Goal: Task Accomplishment & Management: Complete application form

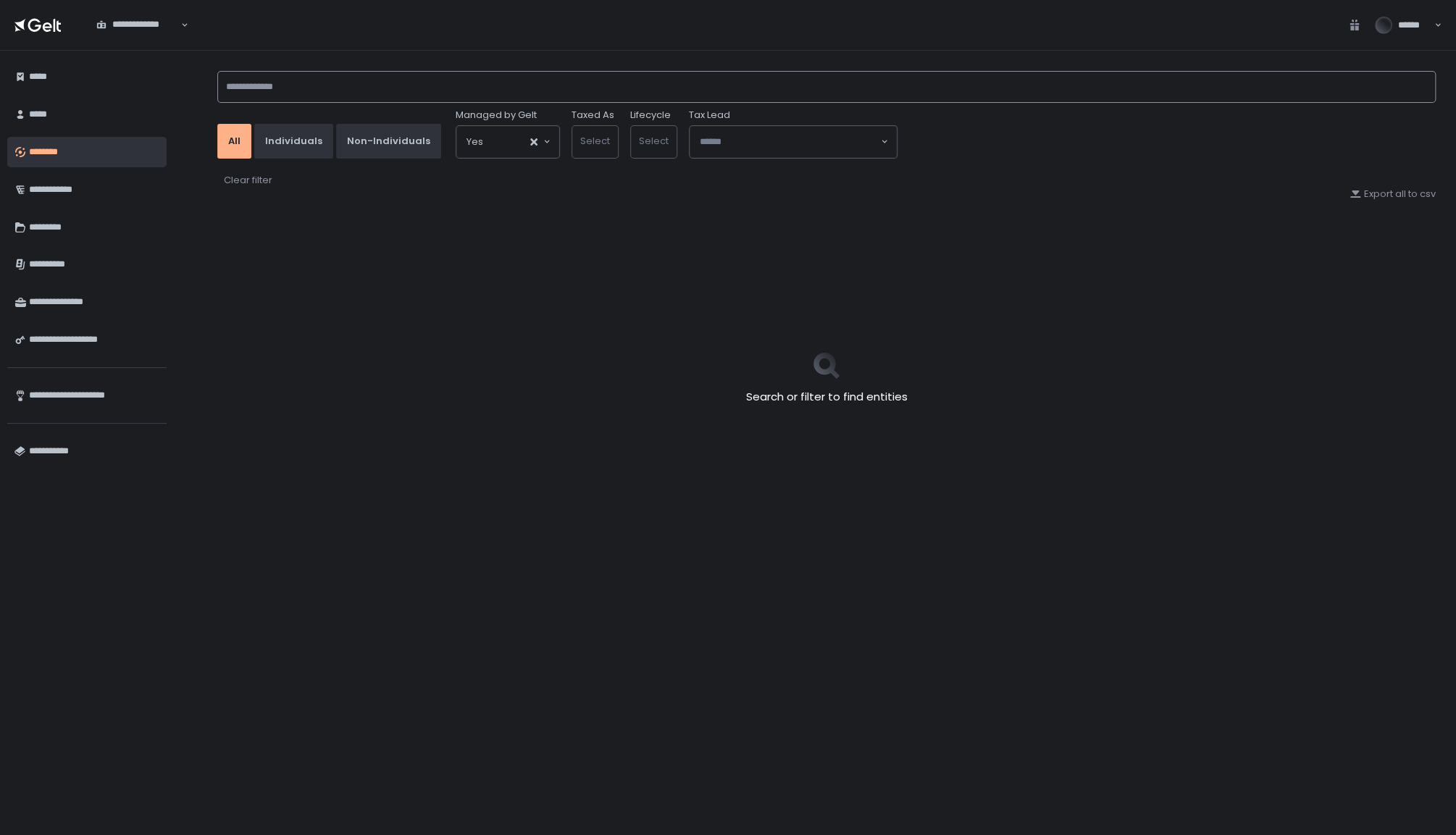
click at [577, 91] on input at bounding box center [826, 86] width 1219 height 32
type input "*"
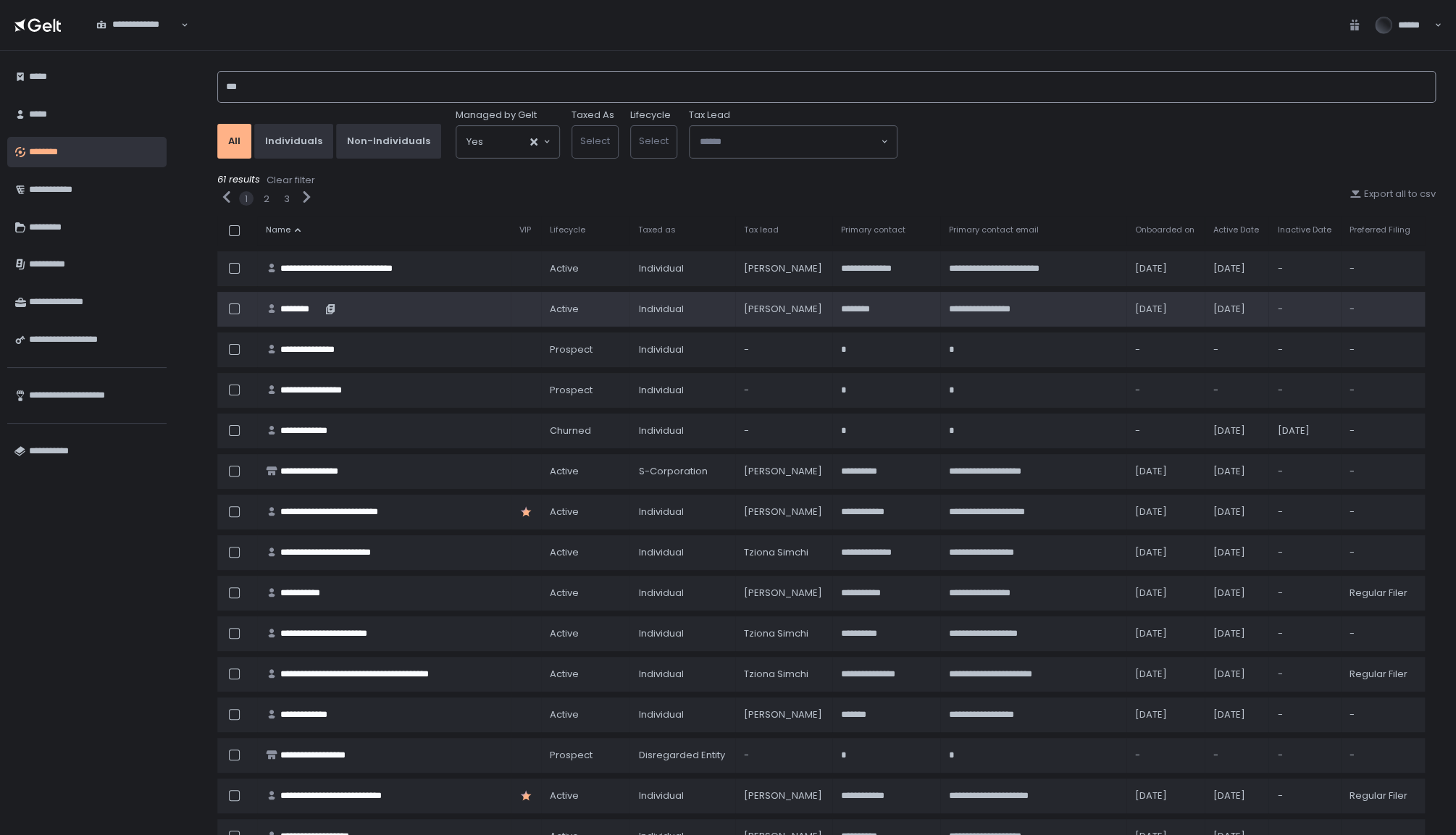
type input "***"
click at [309, 305] on div "********" at bounding box center [301, 309] width 42 height 13
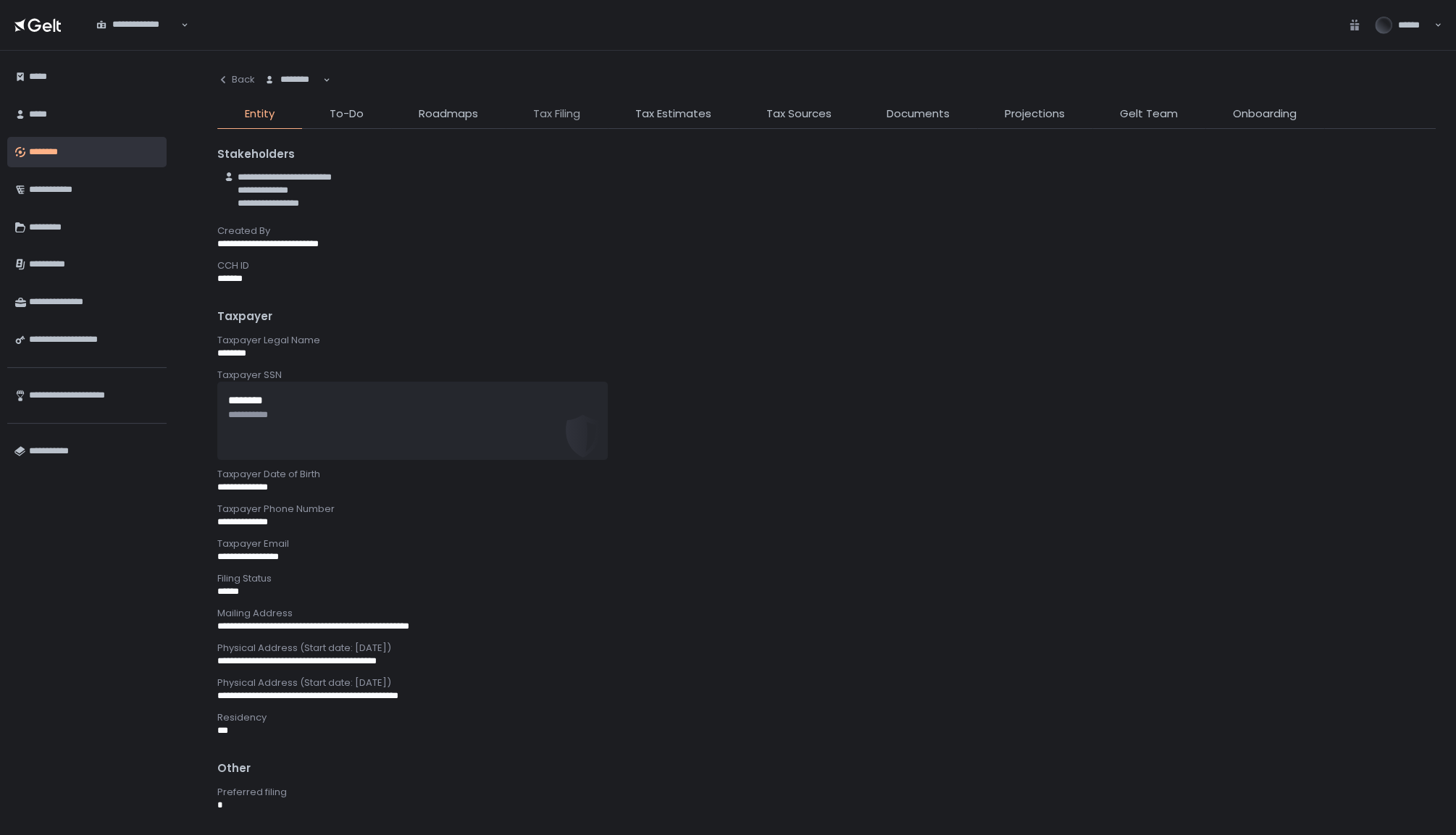
click at [560, 111] on span "Tax Filing" at bounding box center [556, 114] width 47 height 16
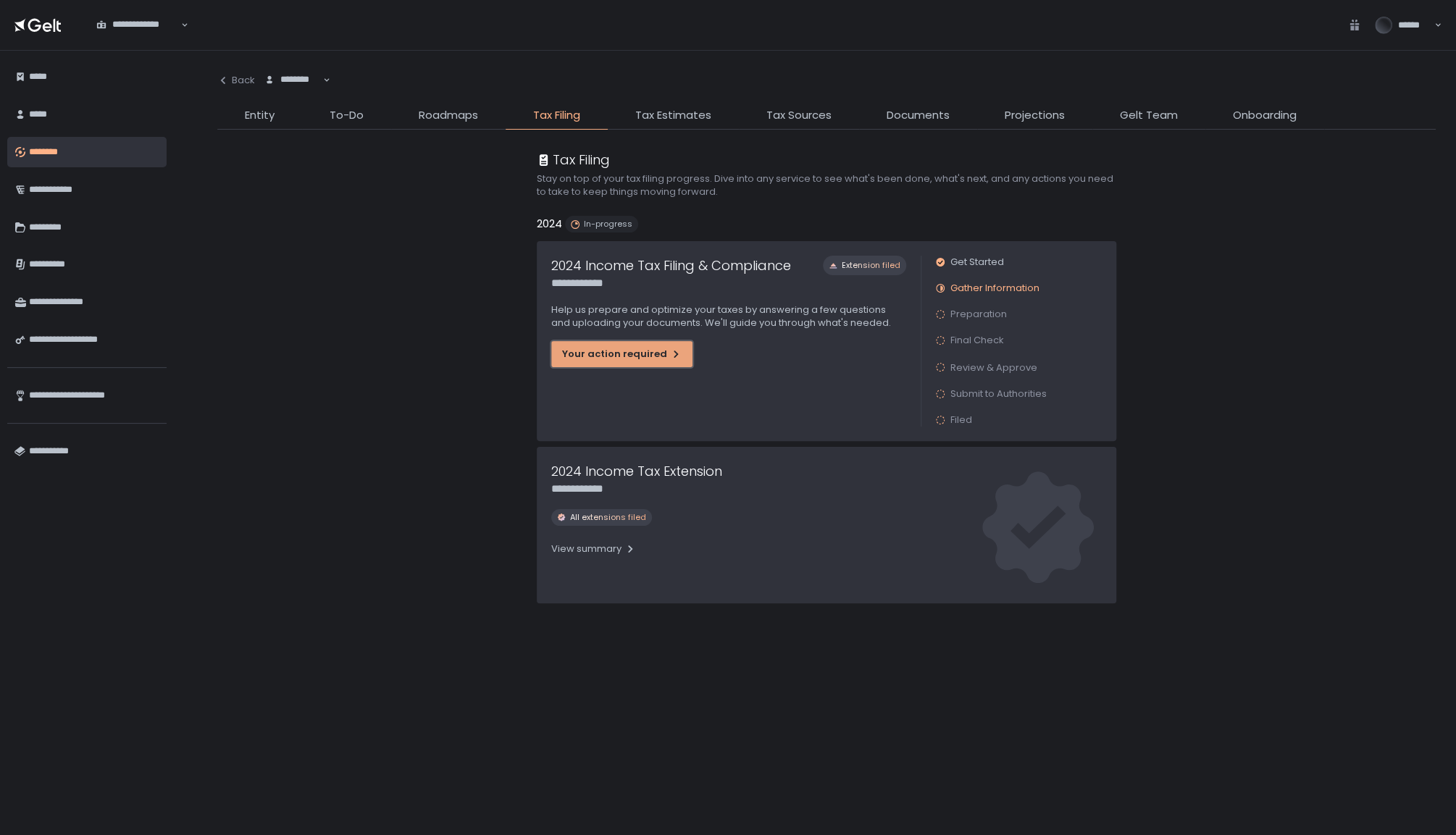
click at [638, 350] on div "Your action required" at bounding box center [622, 354] width 120 height 13
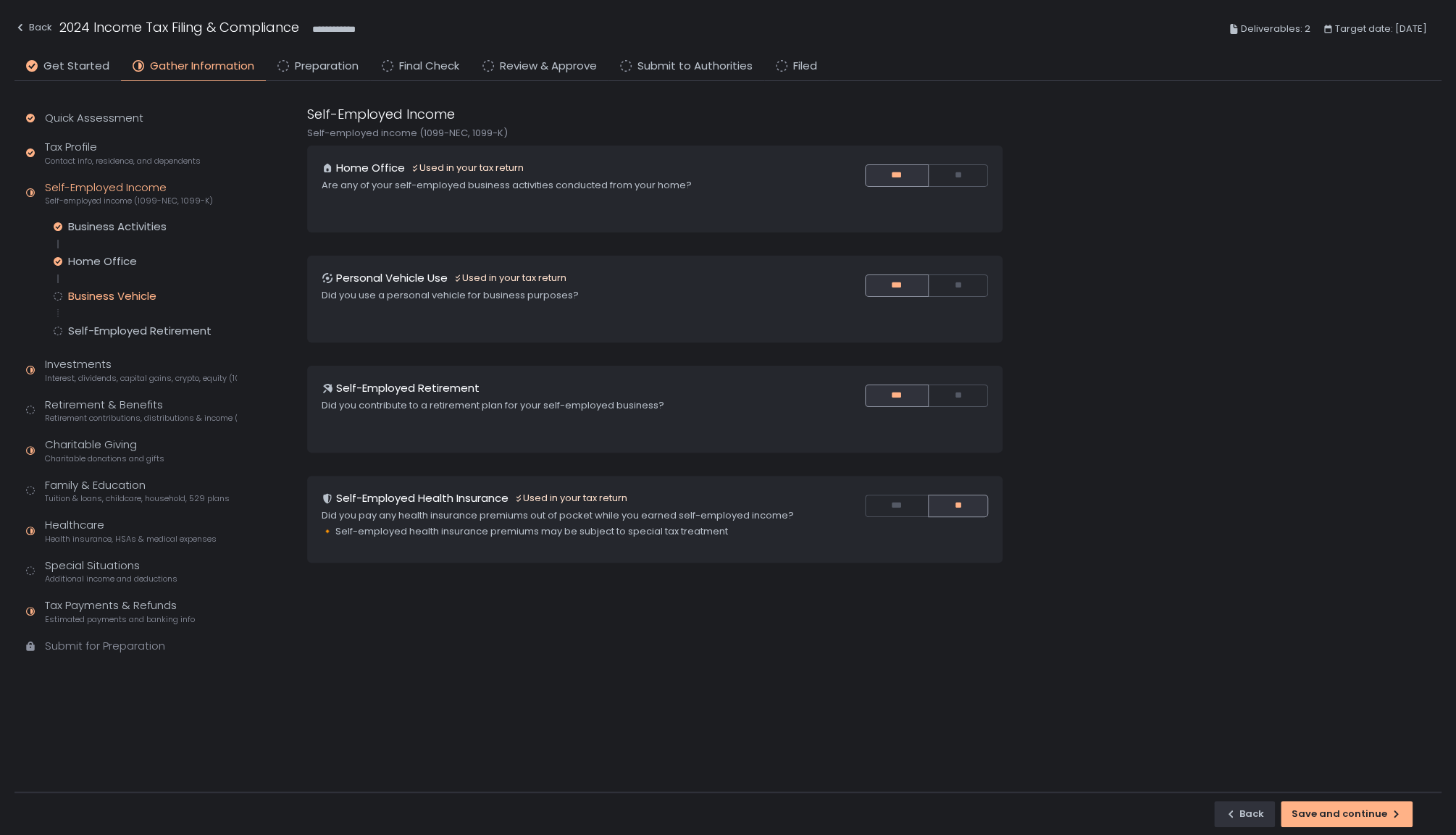
click at [109, 293] on div "Business Vehicle" at bounding box center [112, 296] width 89 height 14
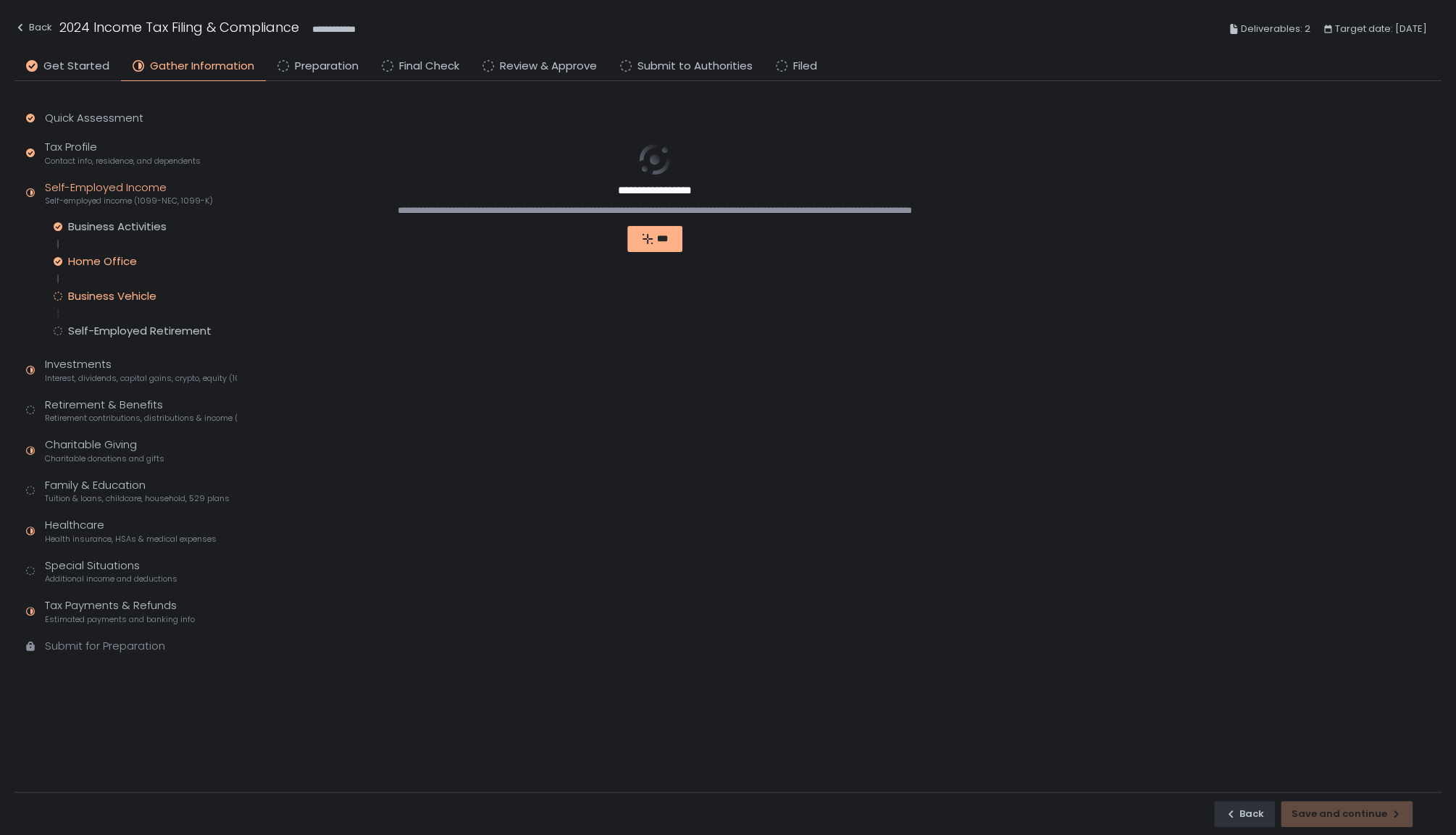
click at [112, 258] on div "Home Office" at bounding box center [102, 262] width 69 height 14
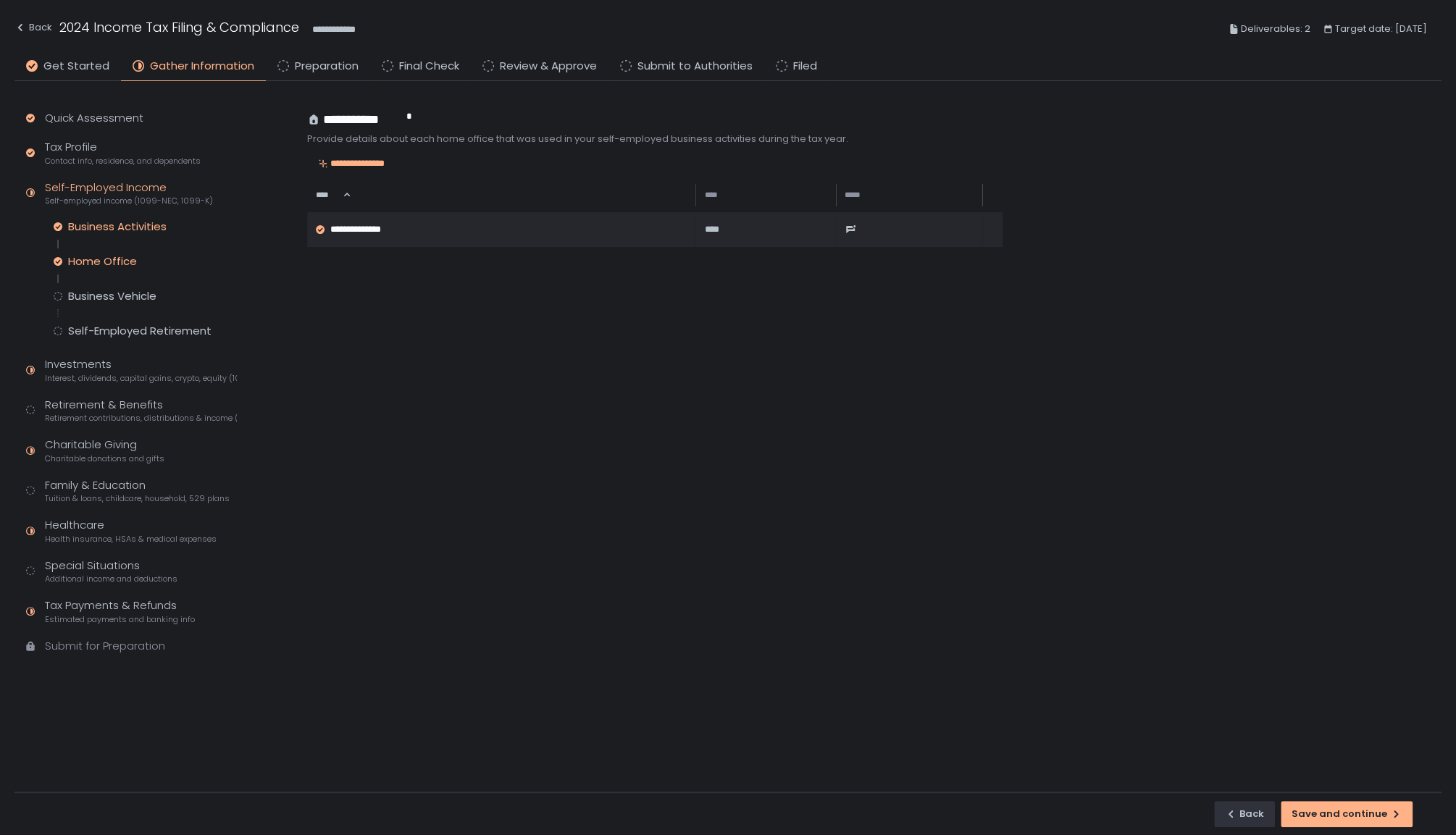
click at [113, 229] on div "Business Activities" at bounding box center [117, 226] width 99 height 14
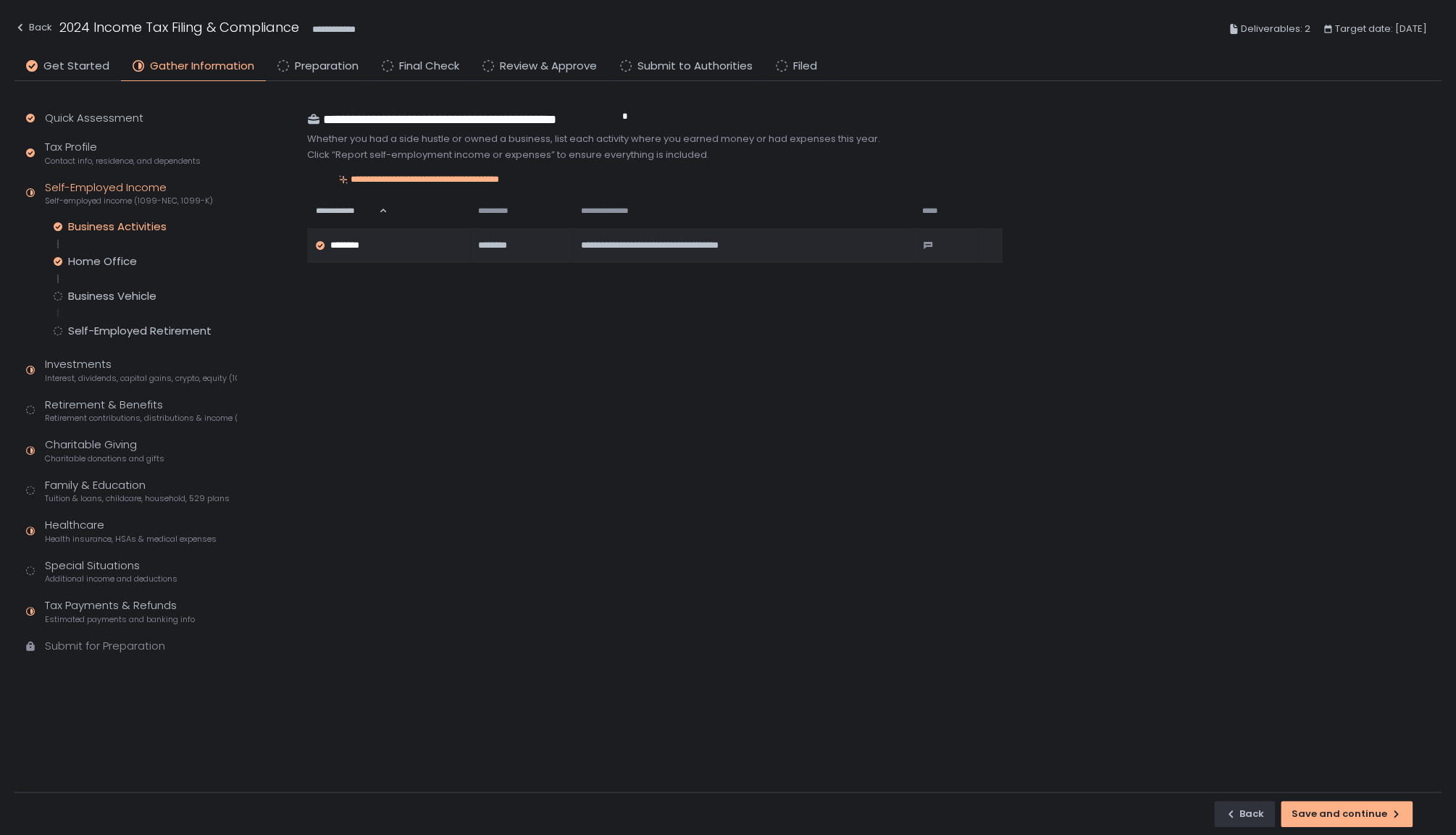
click at [125, 186] on div "Self-Employed Income Self-employed income (1099-NEC, 1099-K)" at bounding box center [129, 193] width 168 height 27
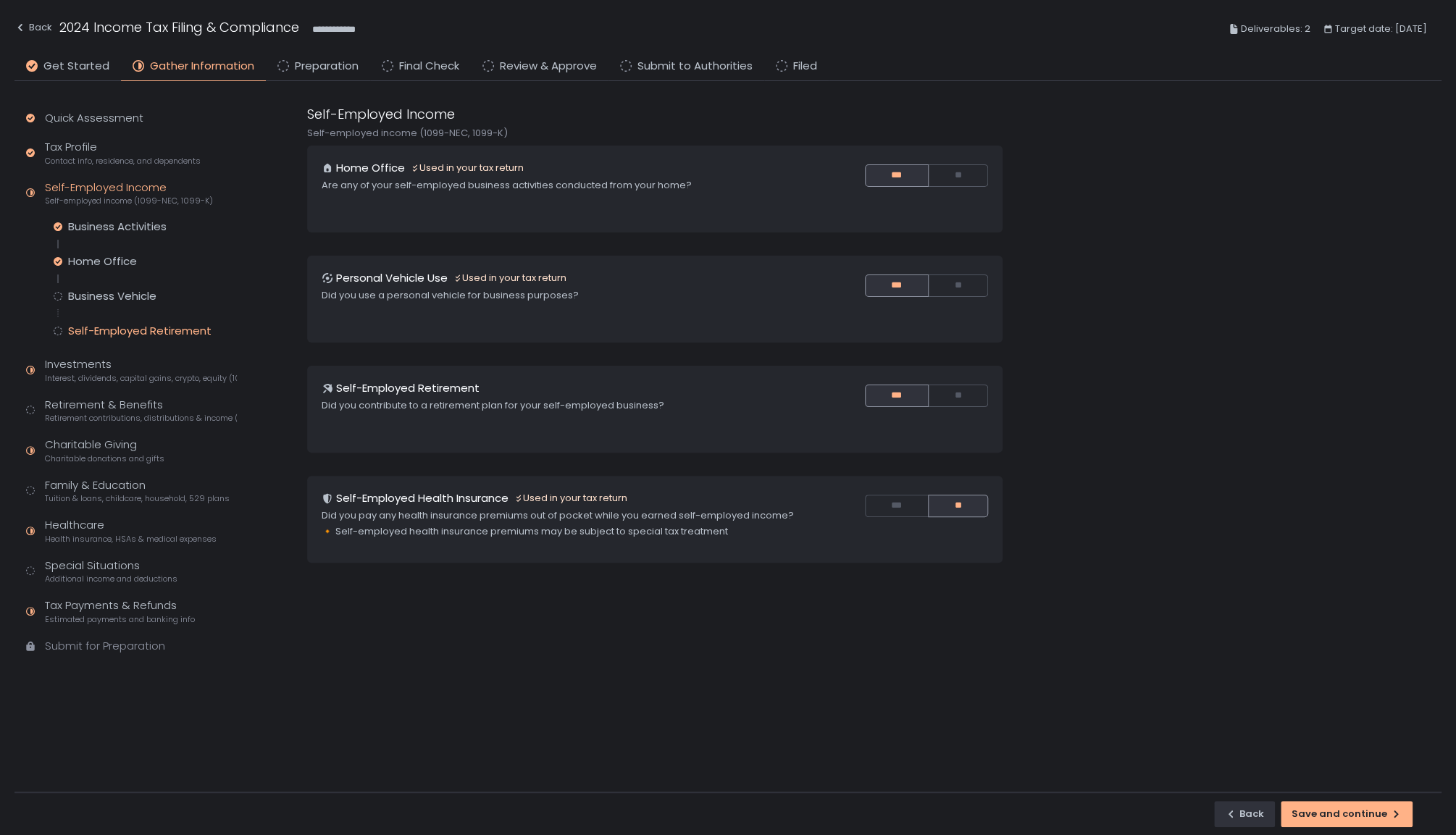
click at [121, 335] on div "Self-Employed Retirement" at bounding box center [140, 331] width 143 height 14
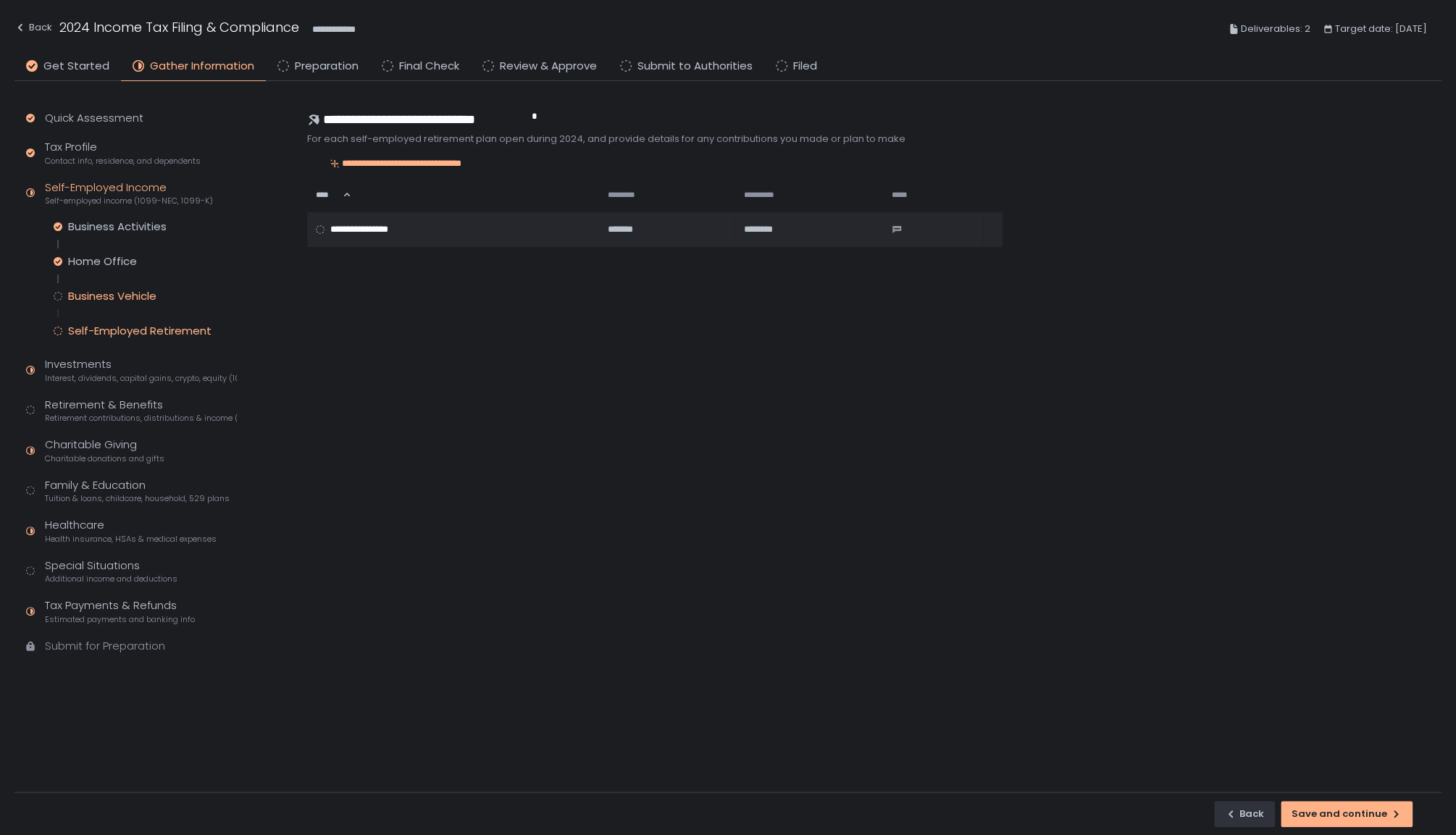
click at [122, 296] on div "Business Vehicle" at bounding box center [112, 296] width 89 height 14
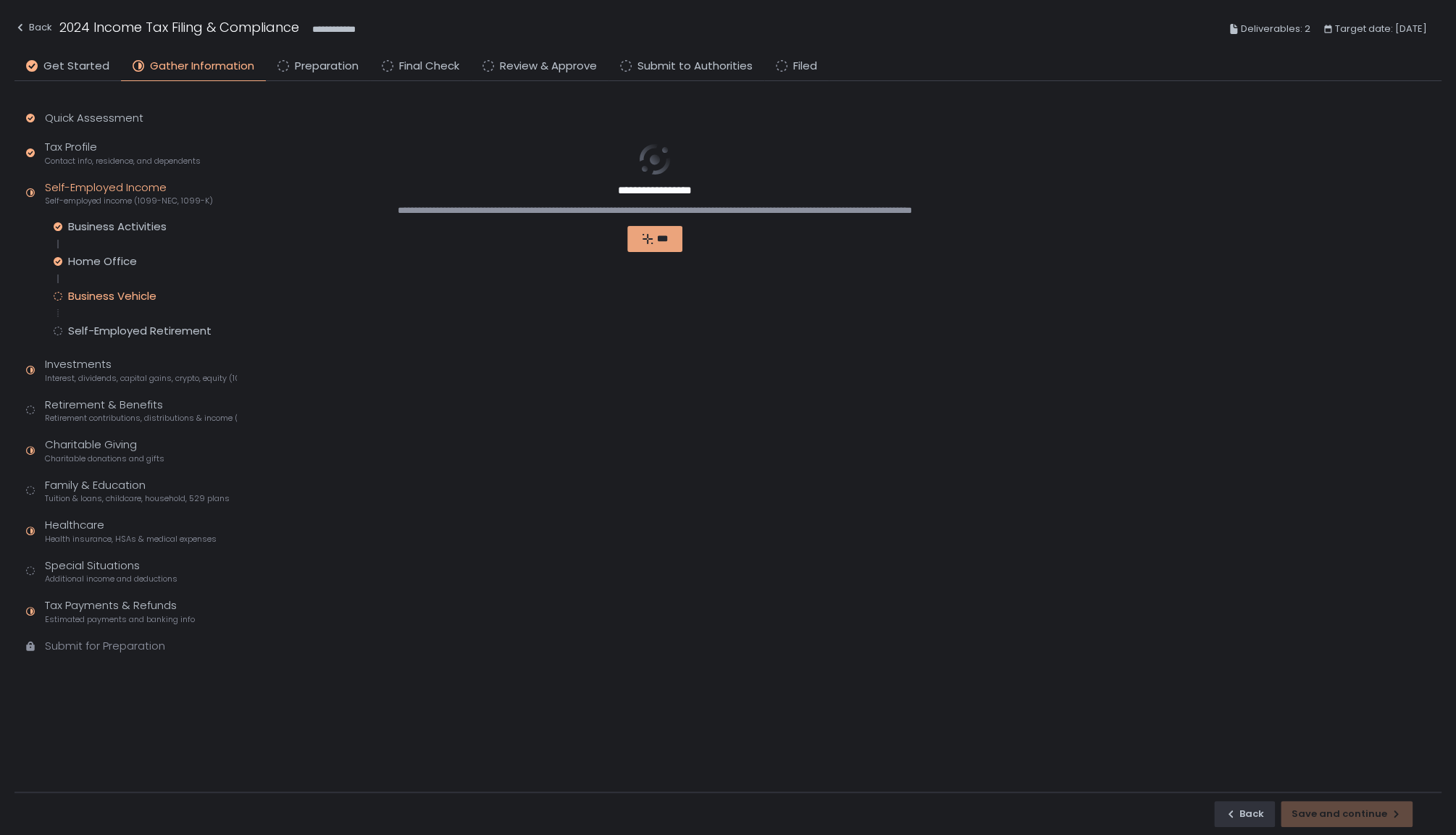
click at [642, 238] on icon "button" at bounding box center [647, 238] width 10 height 10
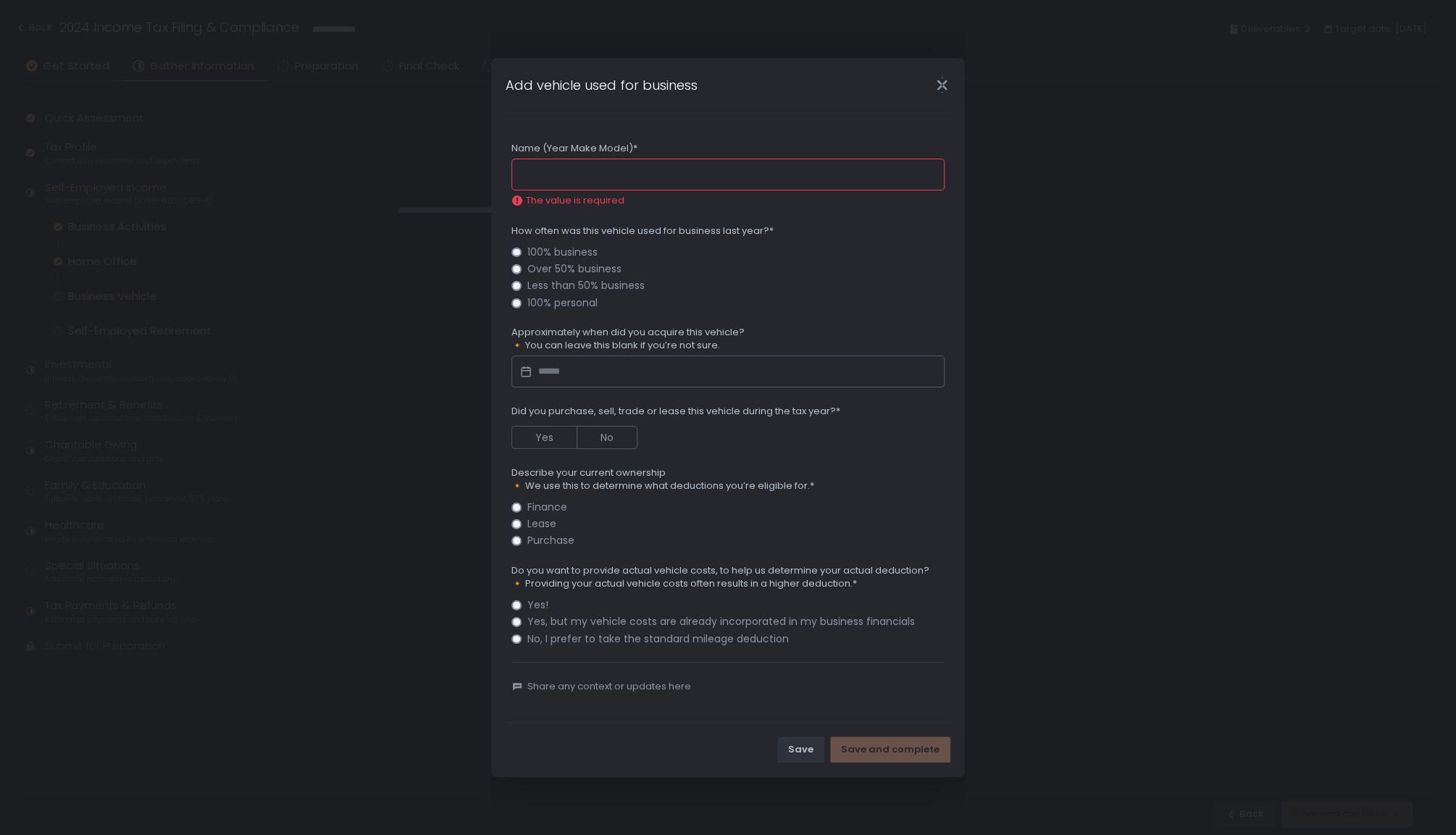
click at [944, 89] on icon "Close" at bounding box center [941, 85] width 15 height 15
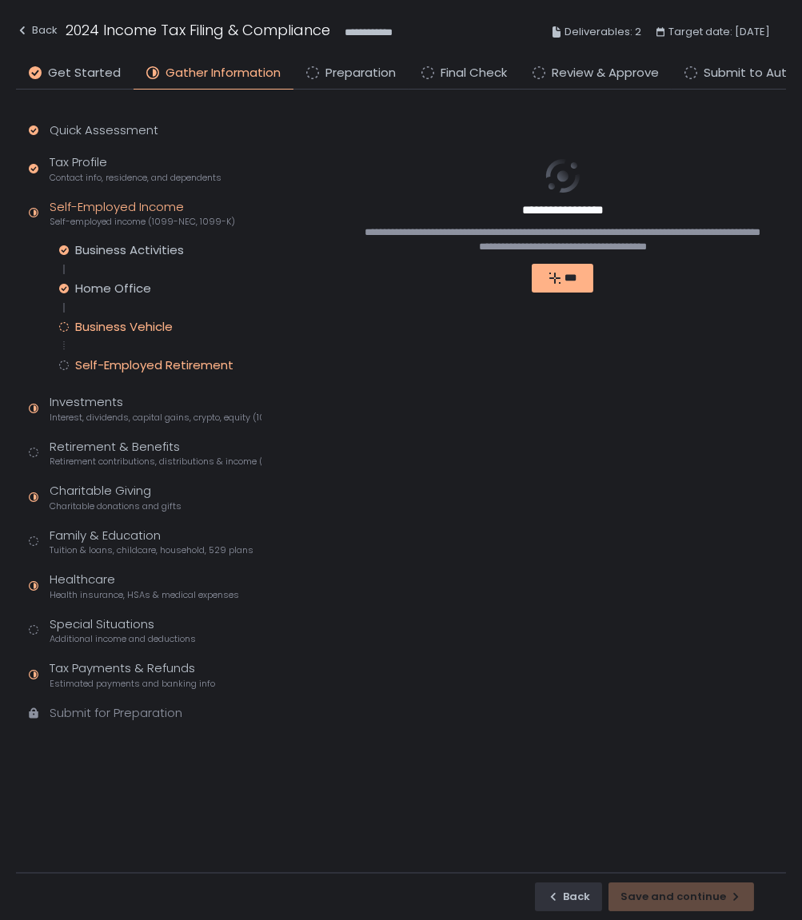
click at [185, 366] on div "Self-Employed Retirement" at bounding box center [154, 365] width 158 height 16
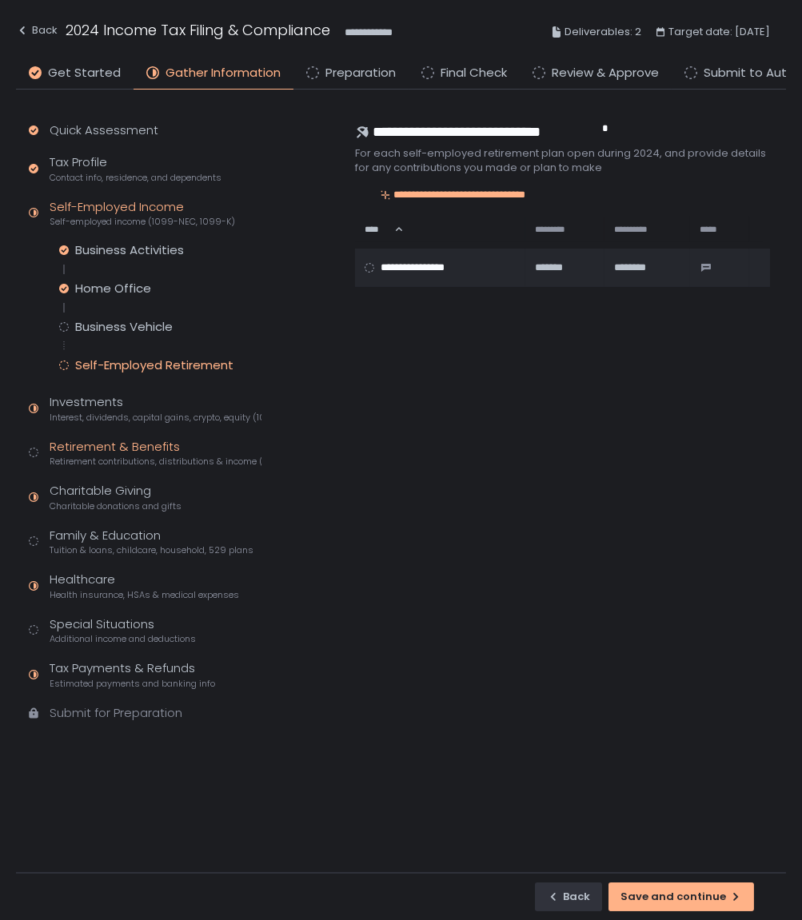
click at [125, 446] on div "Retirement & Benefits Retirement contributions, distributions & income (1099-R,…" at bounding box center [156, 453] width 212 height 30
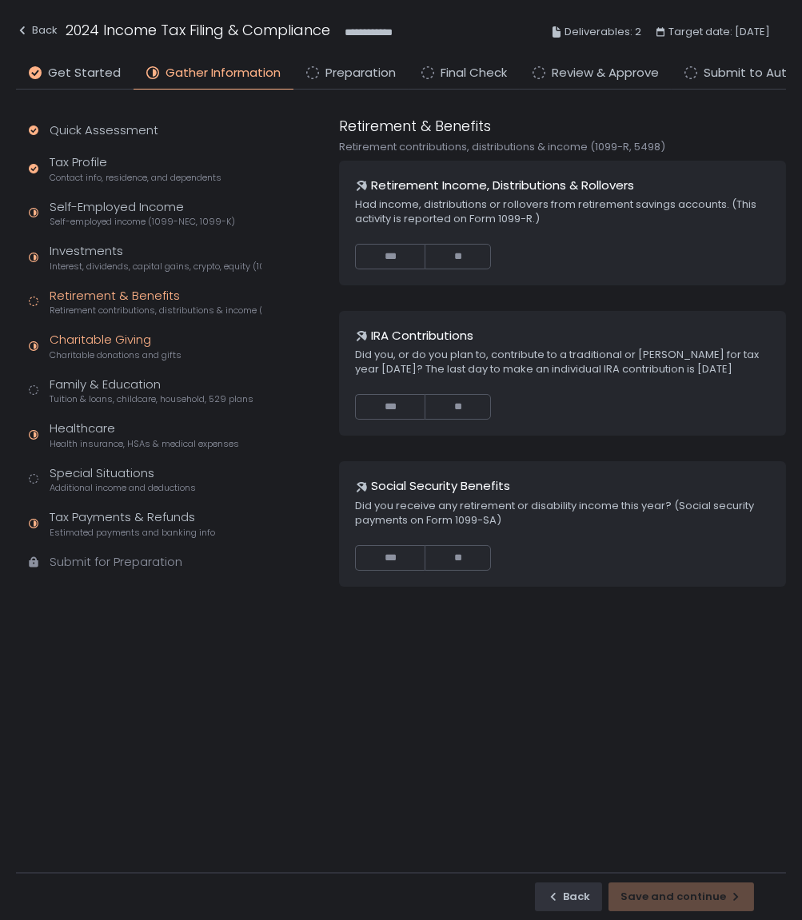
click at [106, 355] on span "Charitable donations and gifts" at bounding box center [116, 355] width 132 height 12
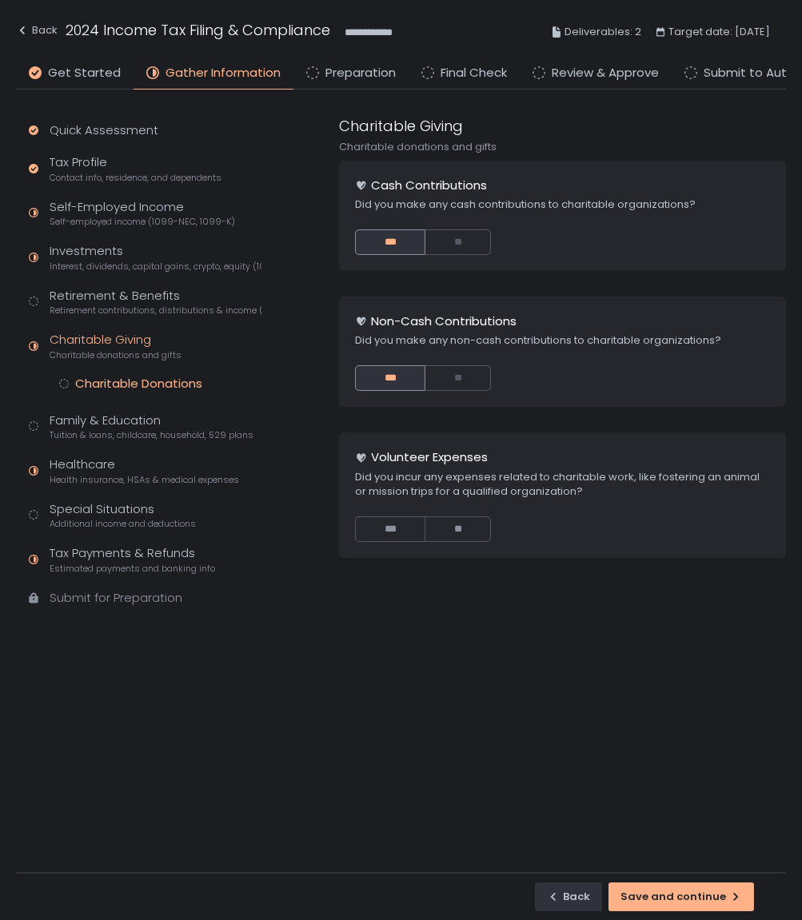
click at [114, 386] on div "Charitable Donations" at bounding box center [138, 384] width 127 height 16
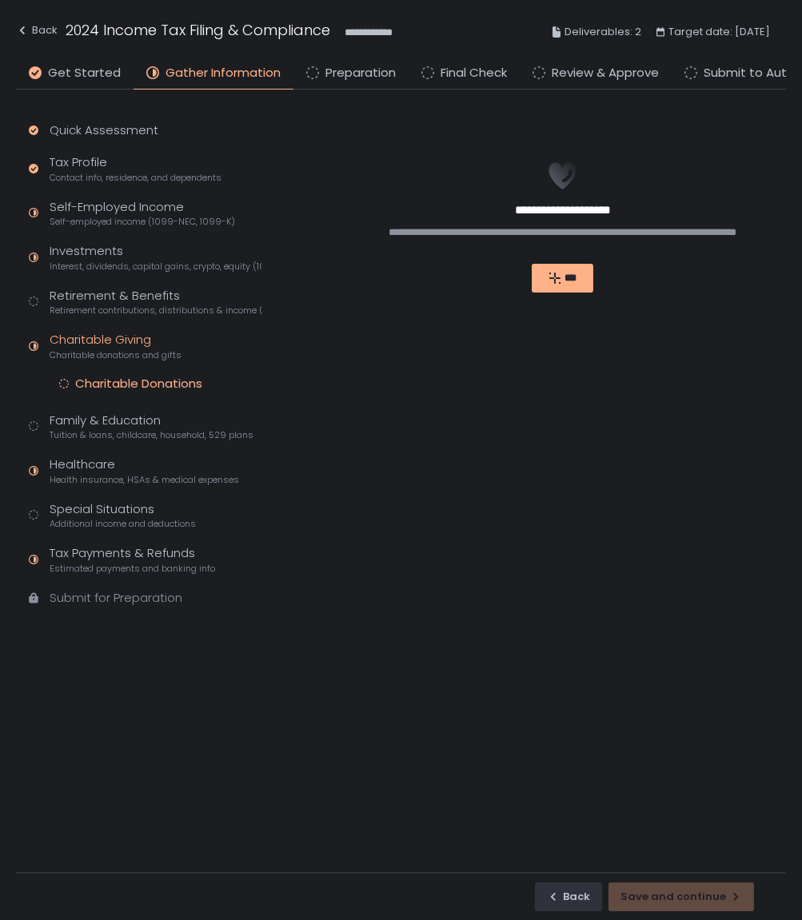
click at [122, 345] on div "Charitable Giving Charitable donations and gifts" at bounding box center [116, 346] width 132 height 30
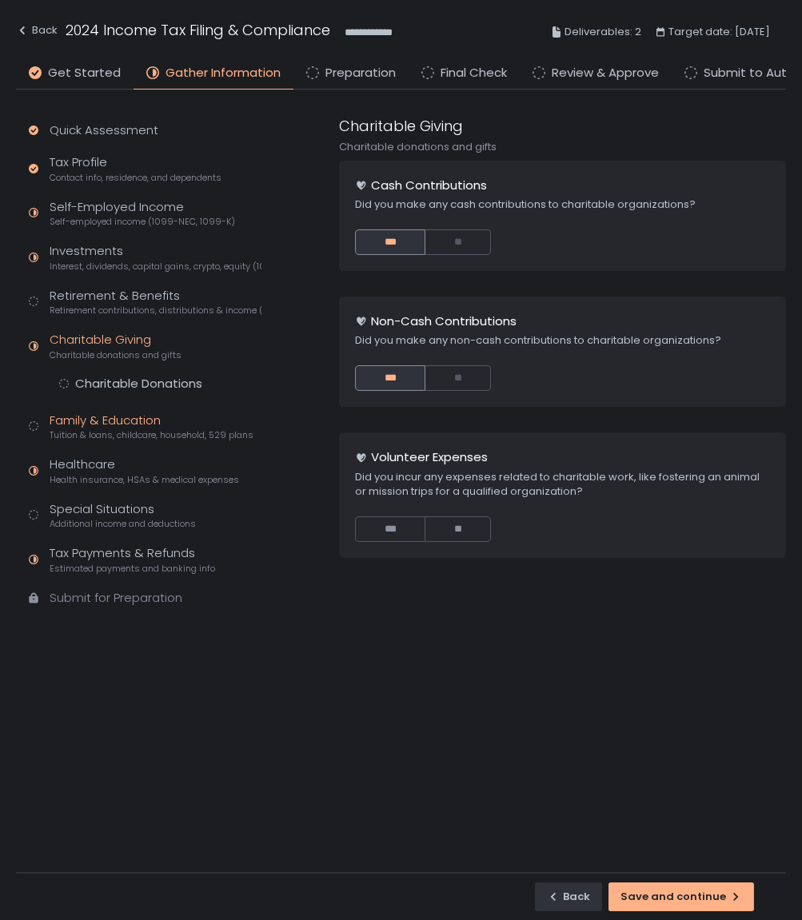
click at [119, 419] on div "Family & Education Tuition & loans, childcare, household, 529 plans" at bounding box center [152, 427] width 204 height 30
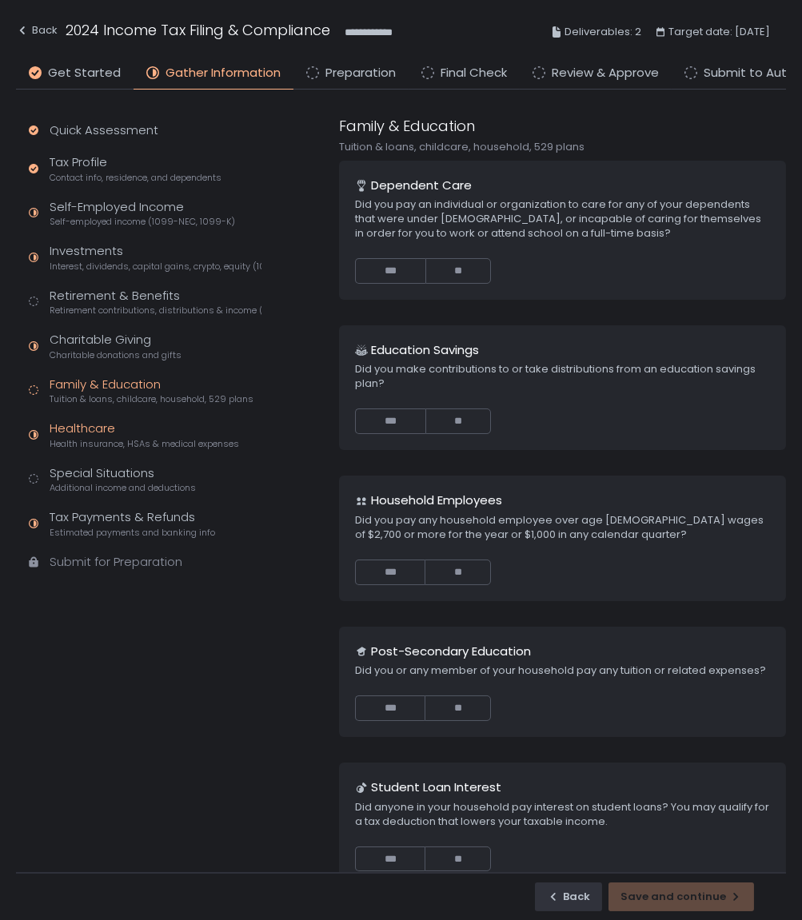
click at [106, 421] on div "Healthcare Health insurance, HSAs & medical expenses" at bounding box center [144, 435] width 189 height 30
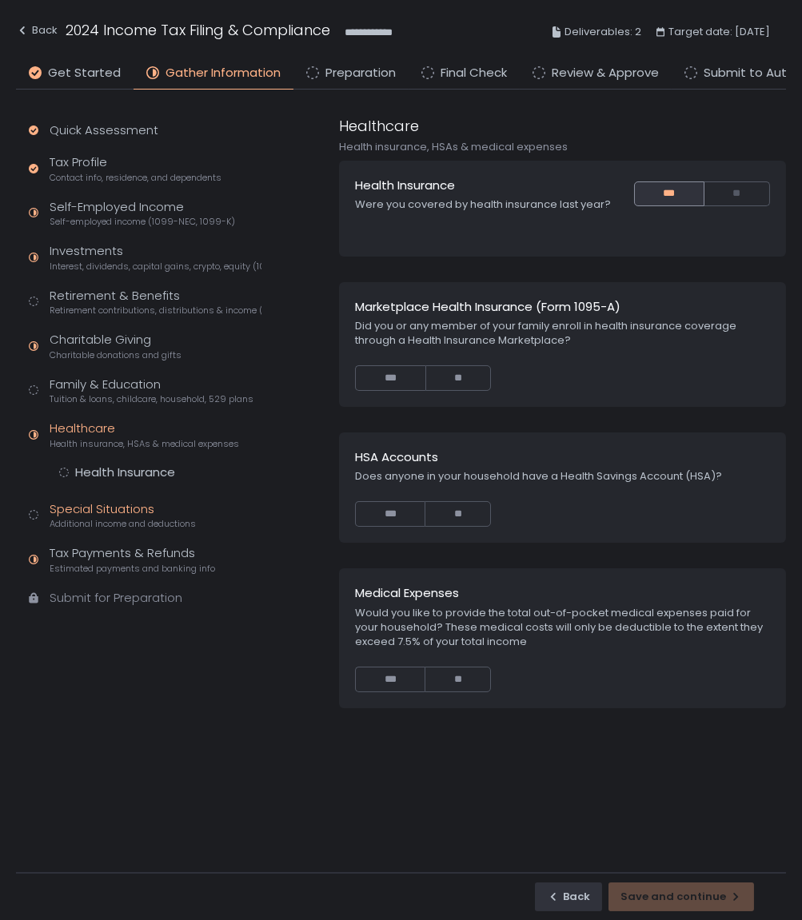
click at [74, 500] on div "Special Situations Additional income and deductions" at bounding box center [123, 515] width 146 height 30
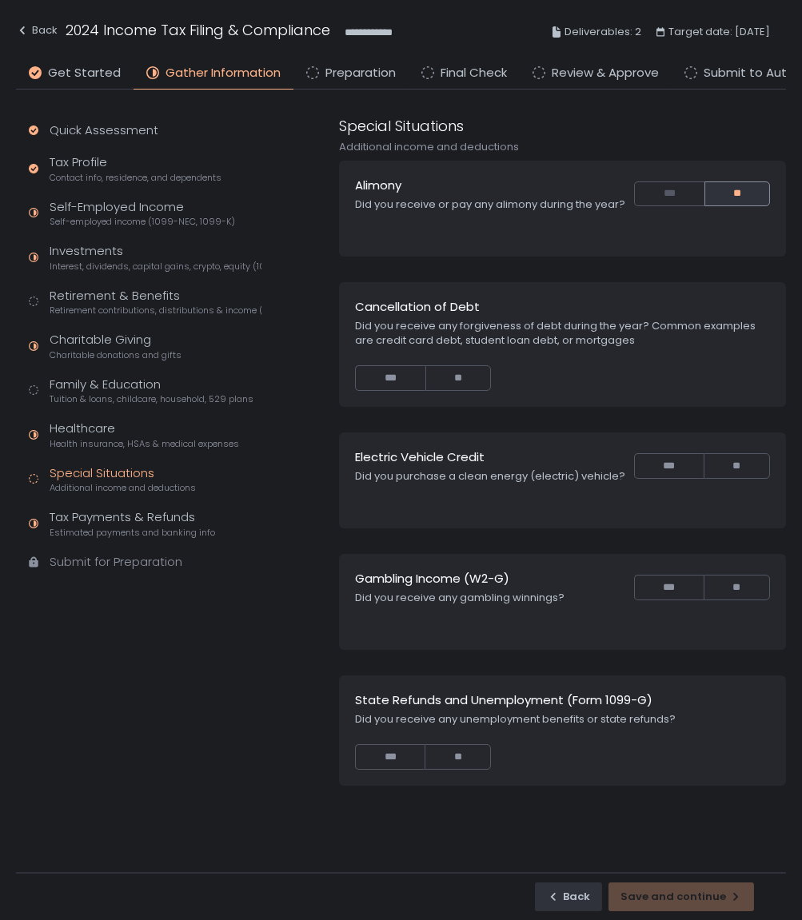
click at [78, 483] on span "Additional income and deductions" at bounding box center [123, 488] width 146 height 12
click at [81, 477] on div "Special Situations Additional income and deductions" at bounding box center [123, 480] width 146 height 30
click at [90, 429] on div "Healthcare Health insurance, HSAs & medical expenses" at bounding box center [144, 435] width 189 height 30
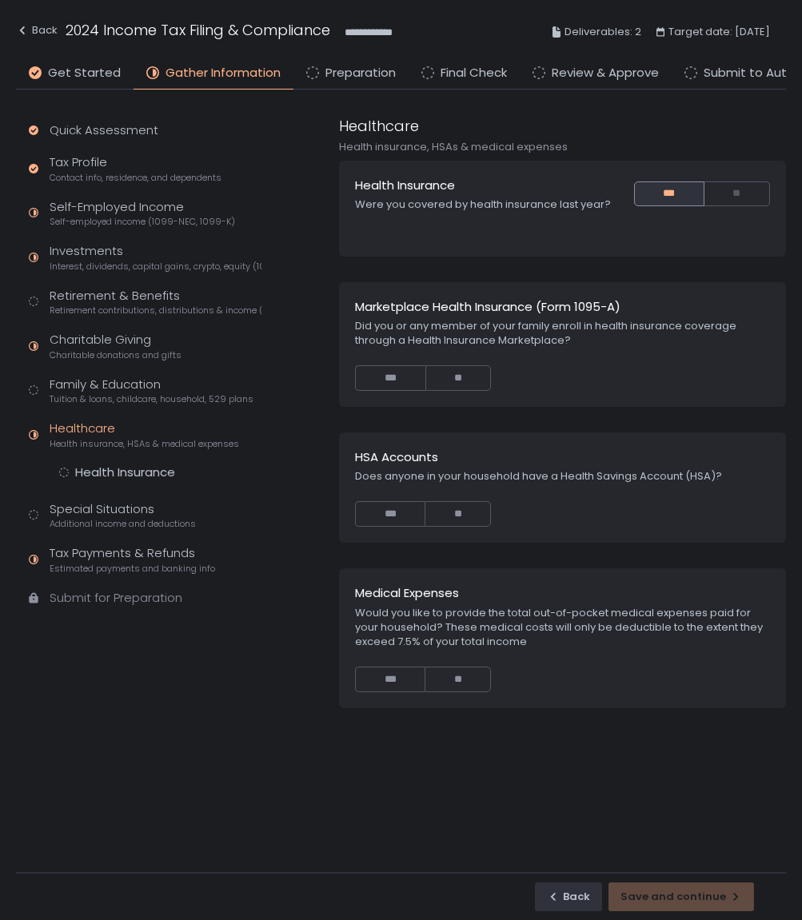
click at [91, 459] on div "Quick Assessment Tax Profile Contact info, residence, and dependents Self-Emplo…" at bounding box center [142, 372] width 252 height 564
click at [92, 510] on div "Special Situations Additional income and deductions" at bounding box center [123, 515] width 146 height 30
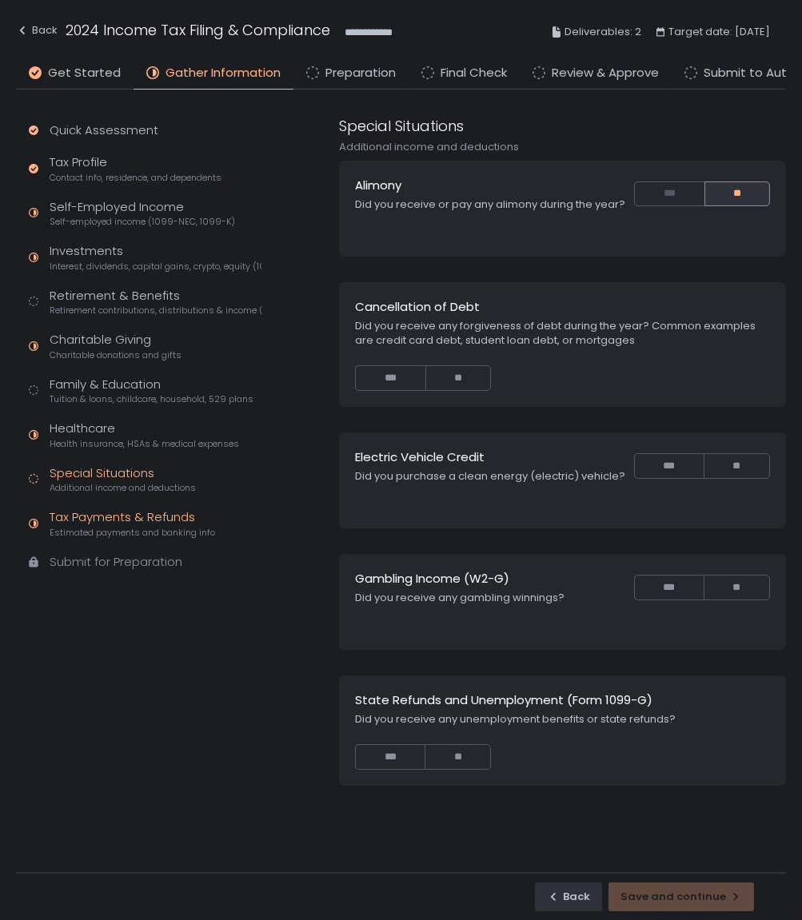
click at [148, 519] on div "Tax Payments & Refunds Estimated payments and banking info" at bounding box center [133, 523] width 166 height 30
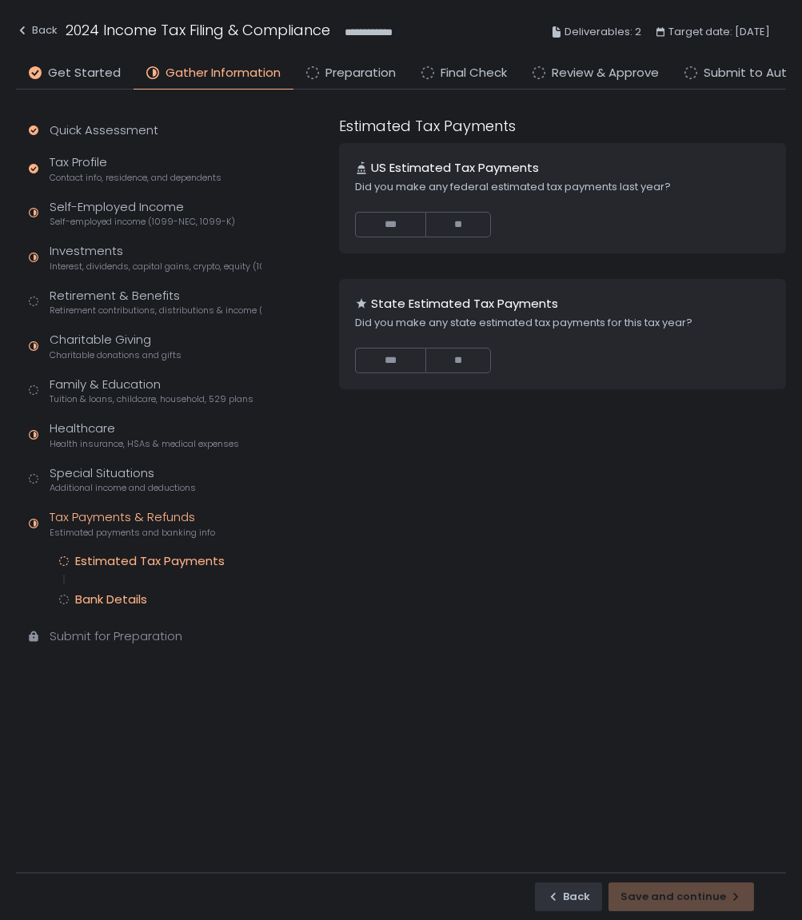
click at [90, 603] on div "Bank Details" at bounding box center [111, 600] width 72 height 16
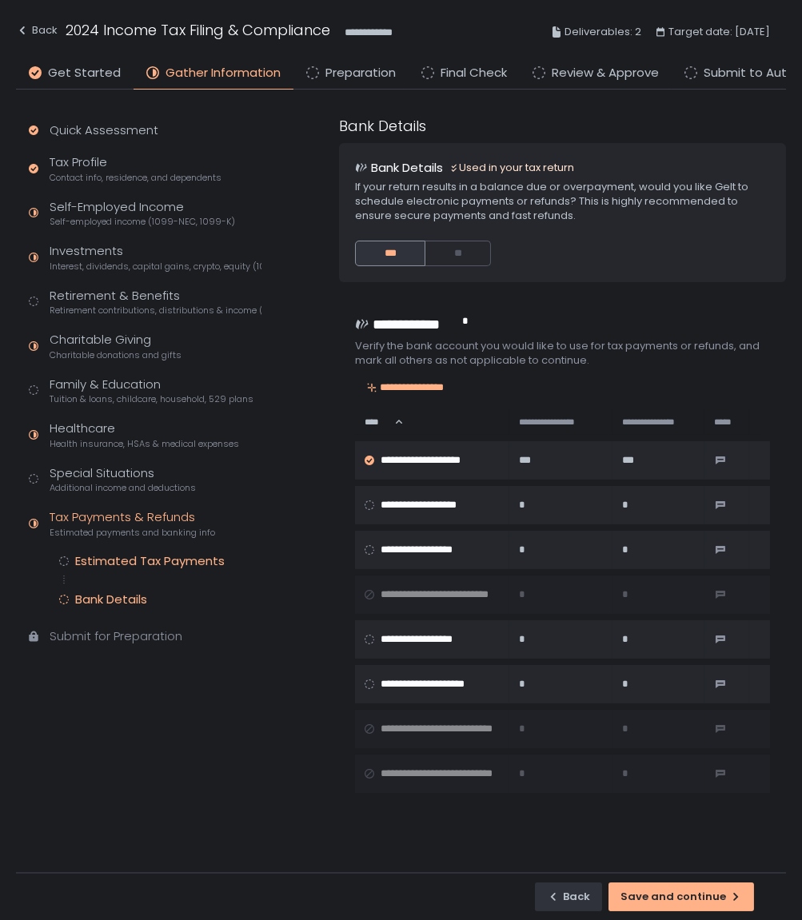
click at [158, 556] on div "Estimated Tax Payments" at bounding box center [150, 561] width 150 height 16
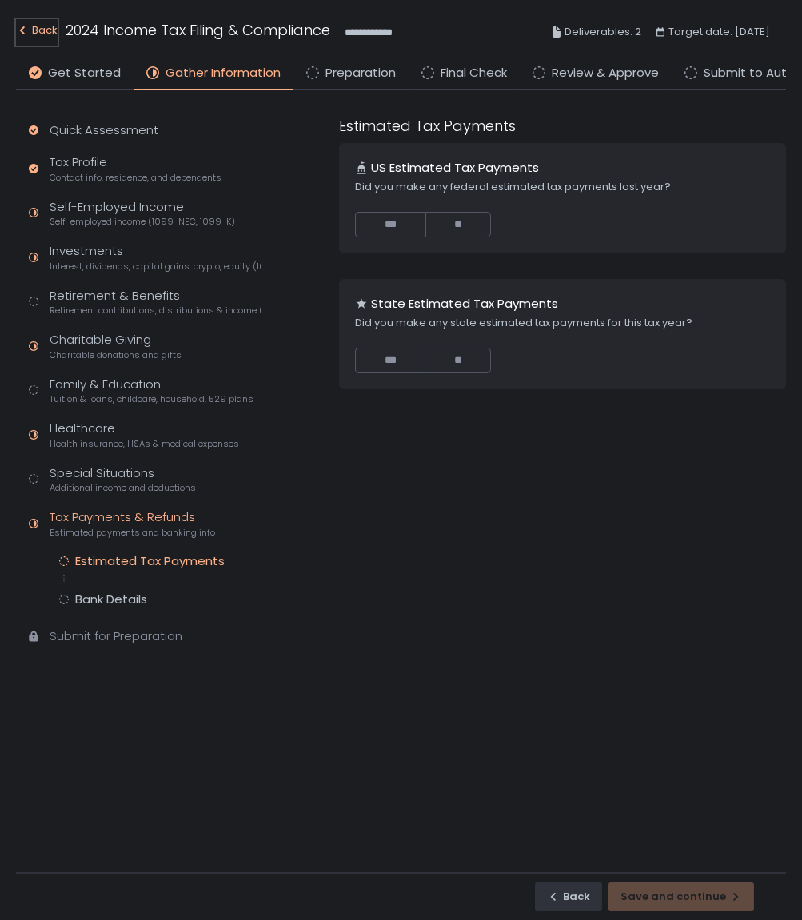
click at [37, 30] on div "Back" at bounding box center [37, 30] width 42 height 19
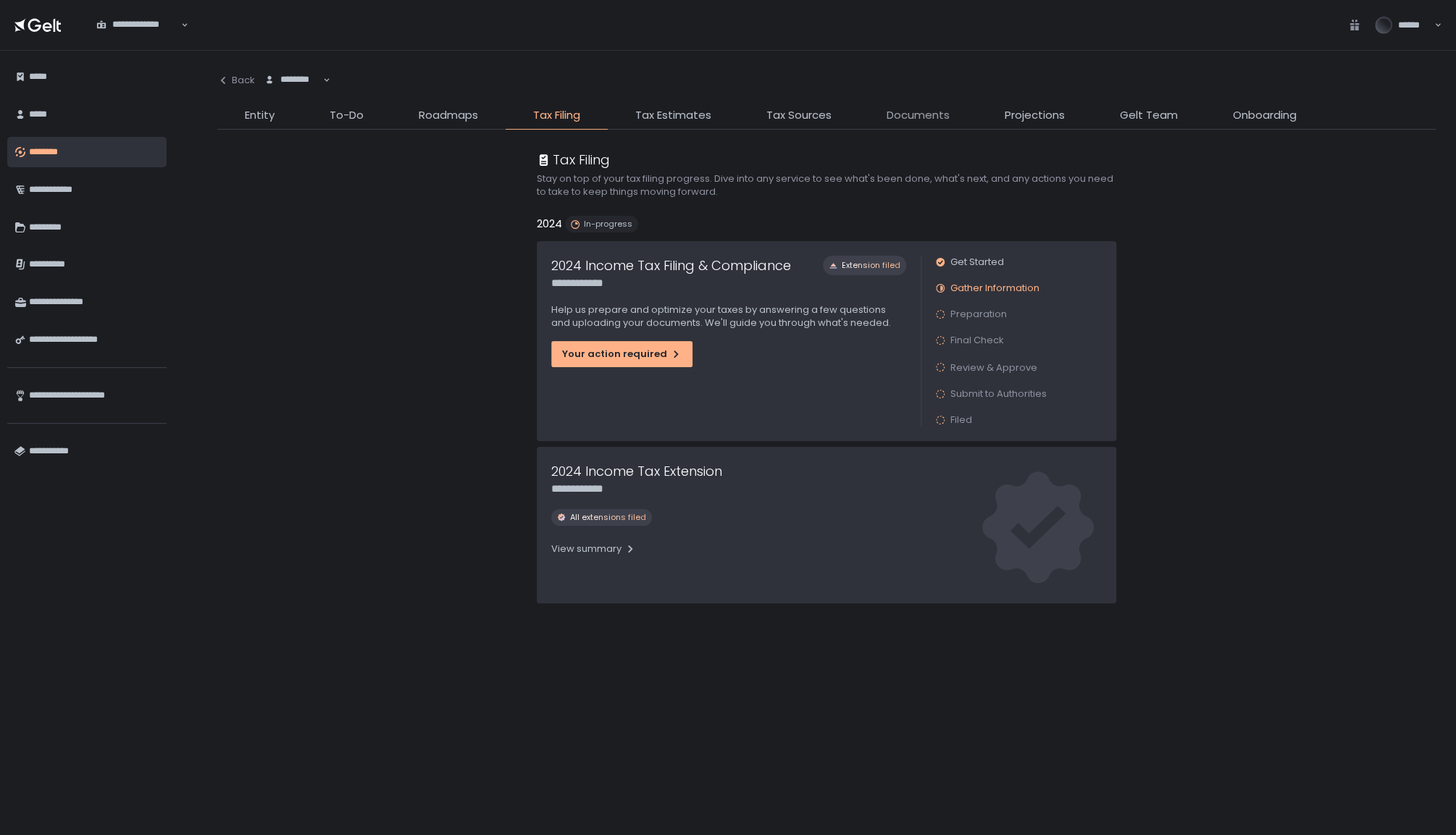
click at [907, 121] on span "Documents" at bounding box center [919, 115] width 63 height 16
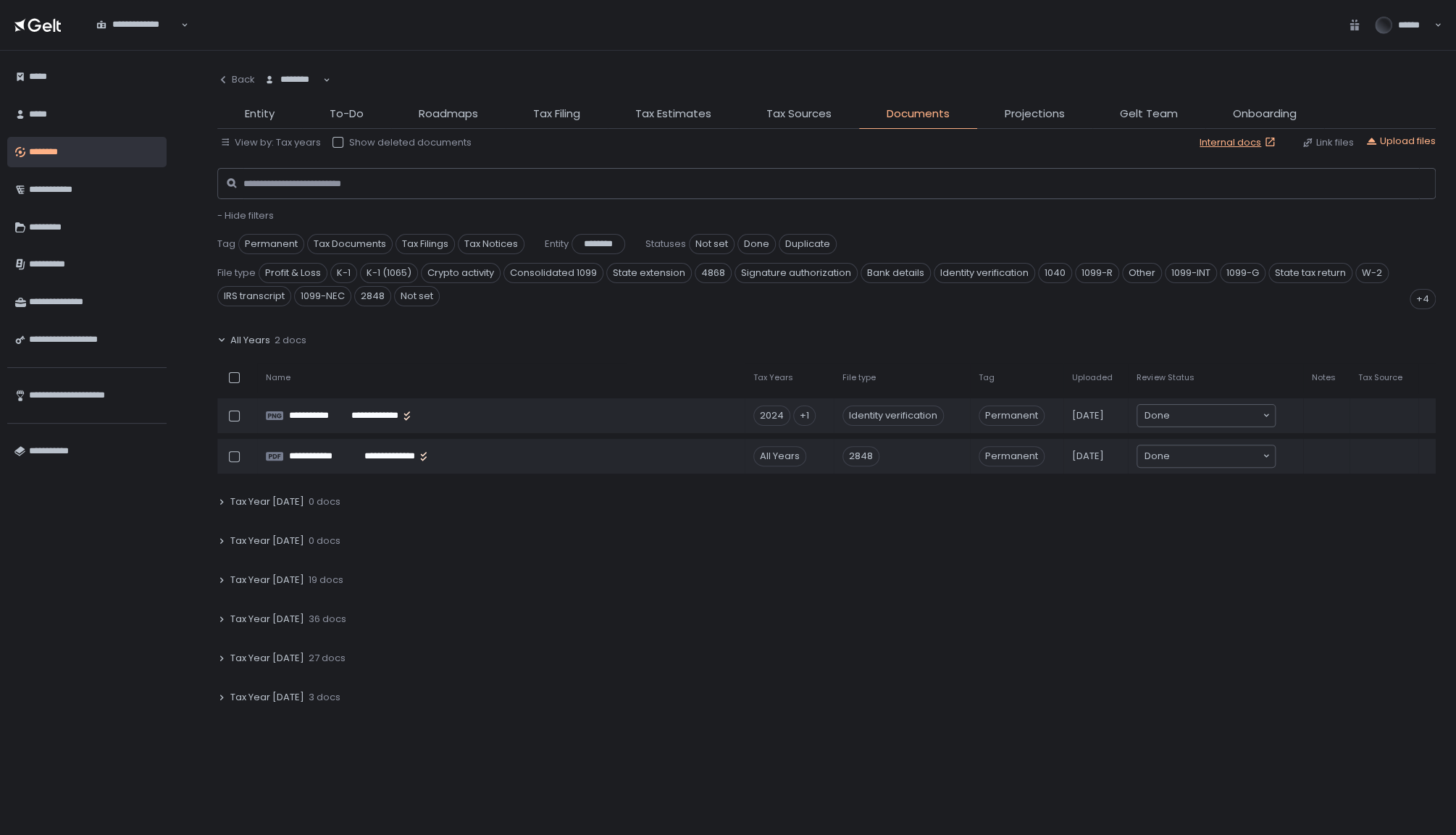
click at [323, 573] on span "19 docs" at bounding box center [326, 580] width 34 height 13
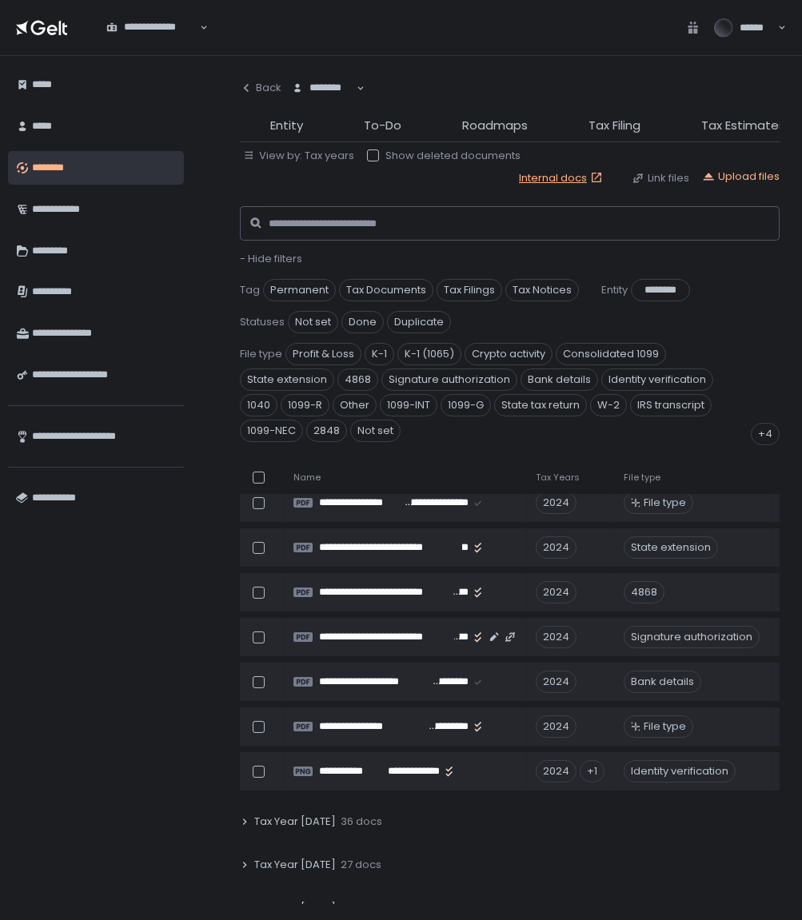
scroll to position [1039, 0]
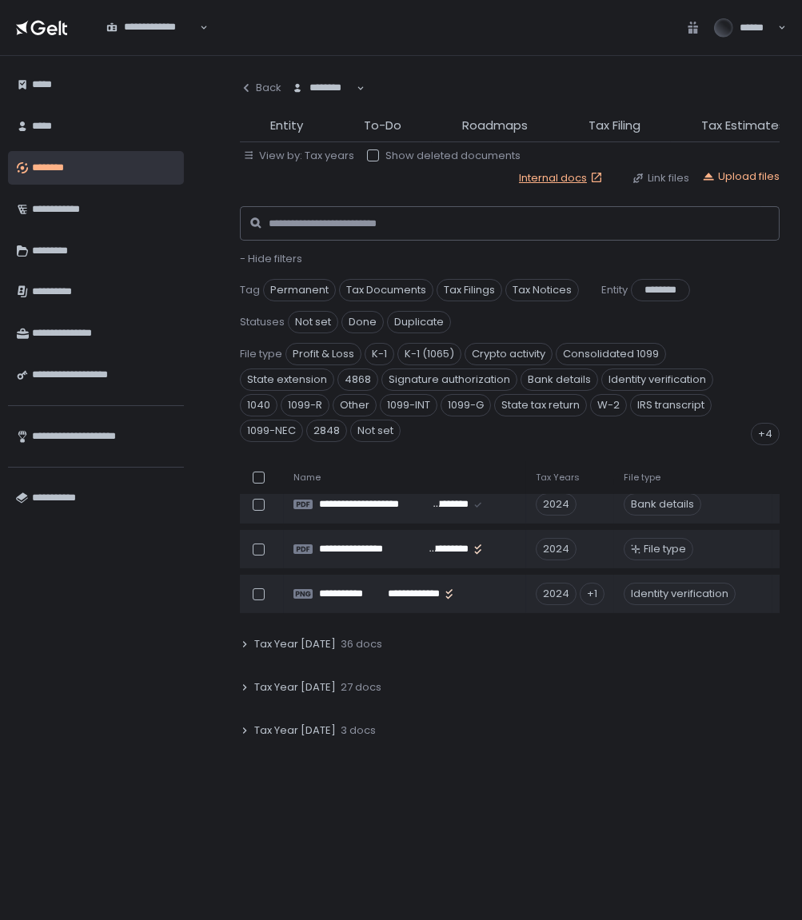
click at [381, 636] on div "Tax Year [DATE] 36 docs" at bounding box center [510, 644] width 540 height 37
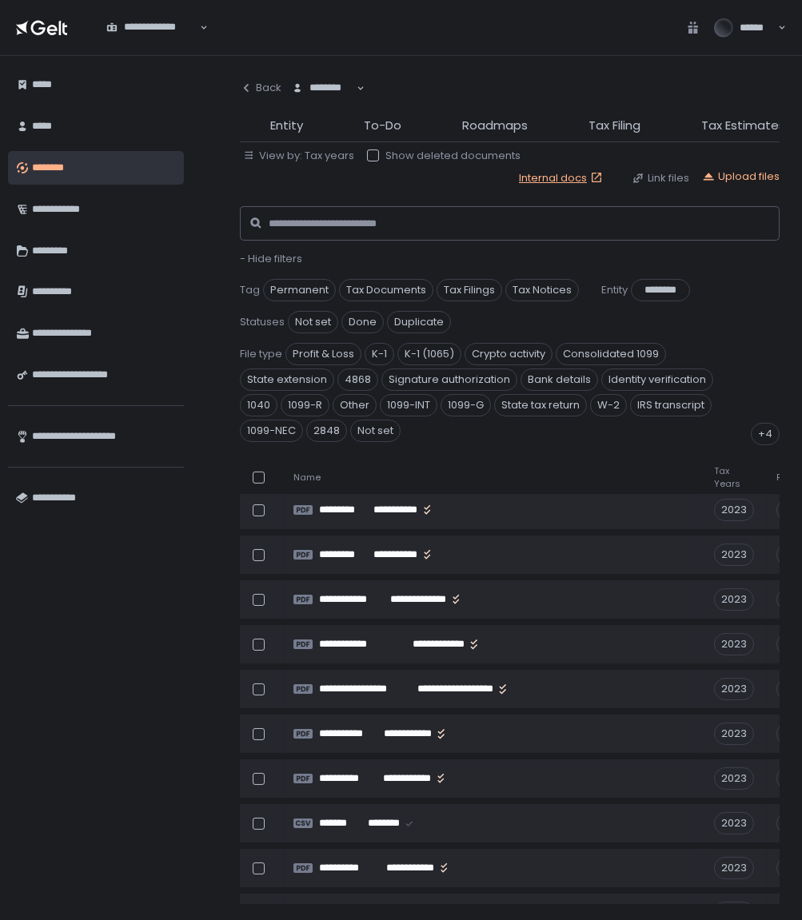
scroll to position [1793, 0]
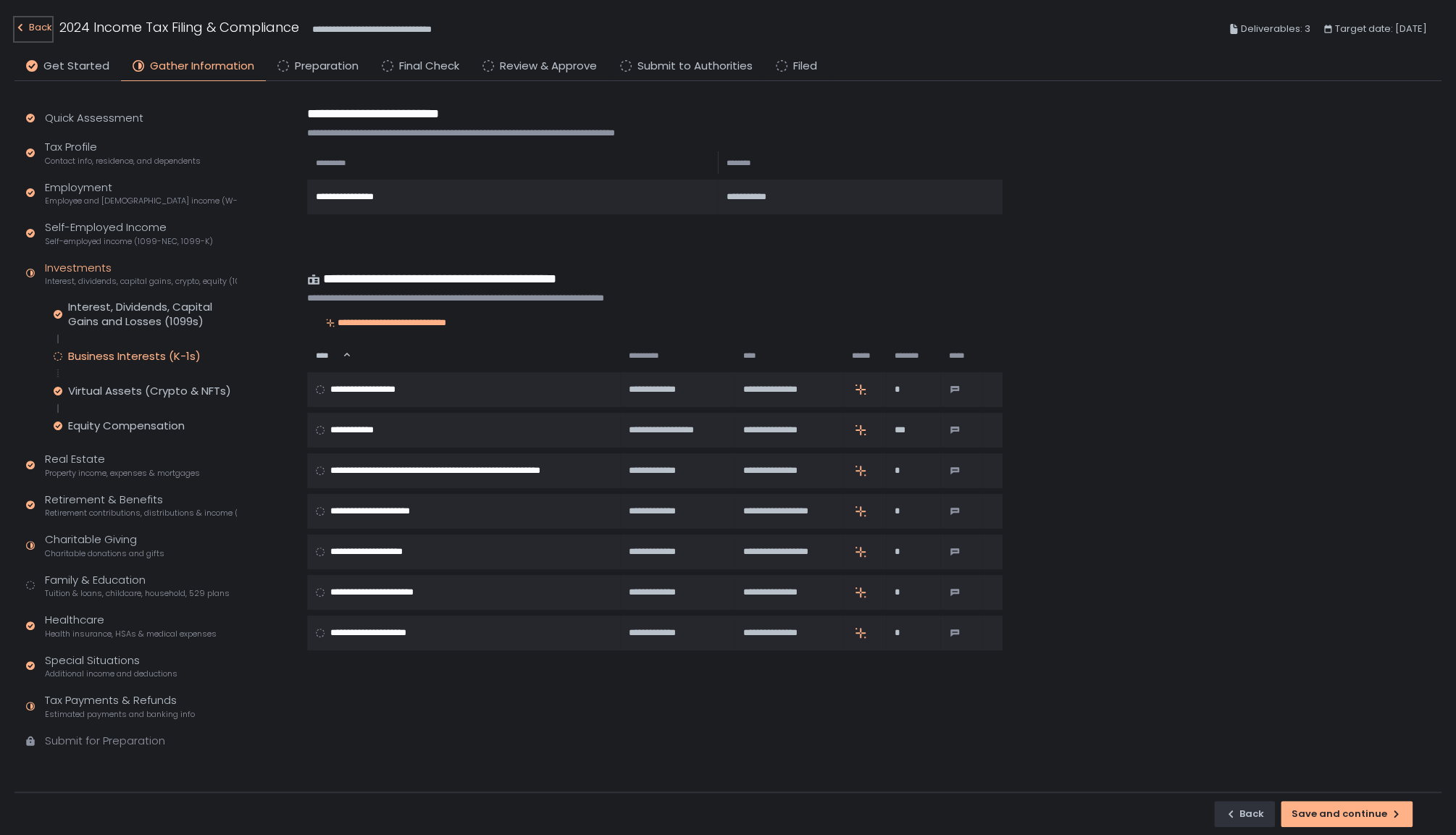
click at [42, 27] on div "Back" at bounding box center [34, 27] width 38 height 17
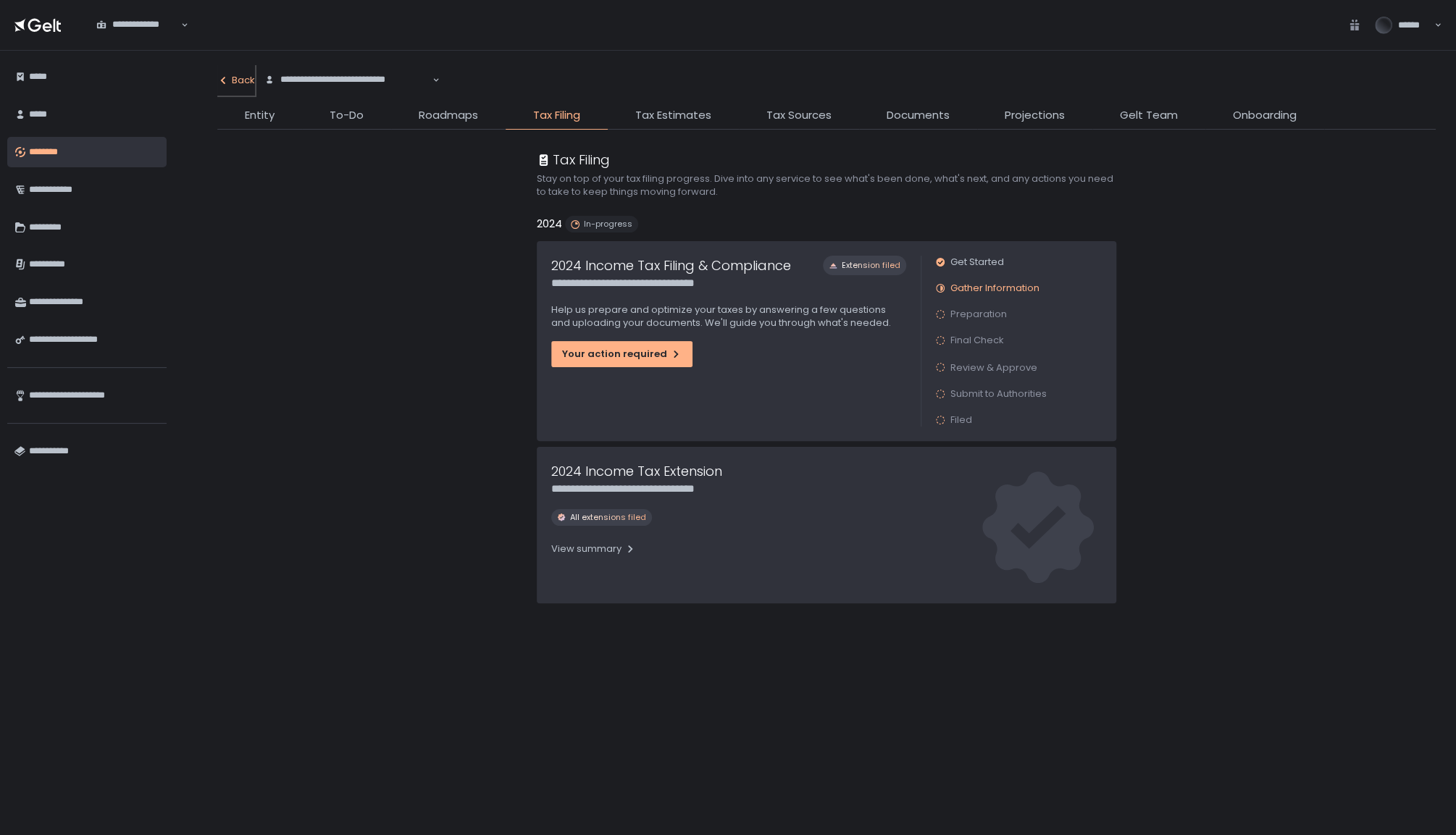
click at [234, 82] on div "Back" at bounding box center [236, 81] width 38 height 13
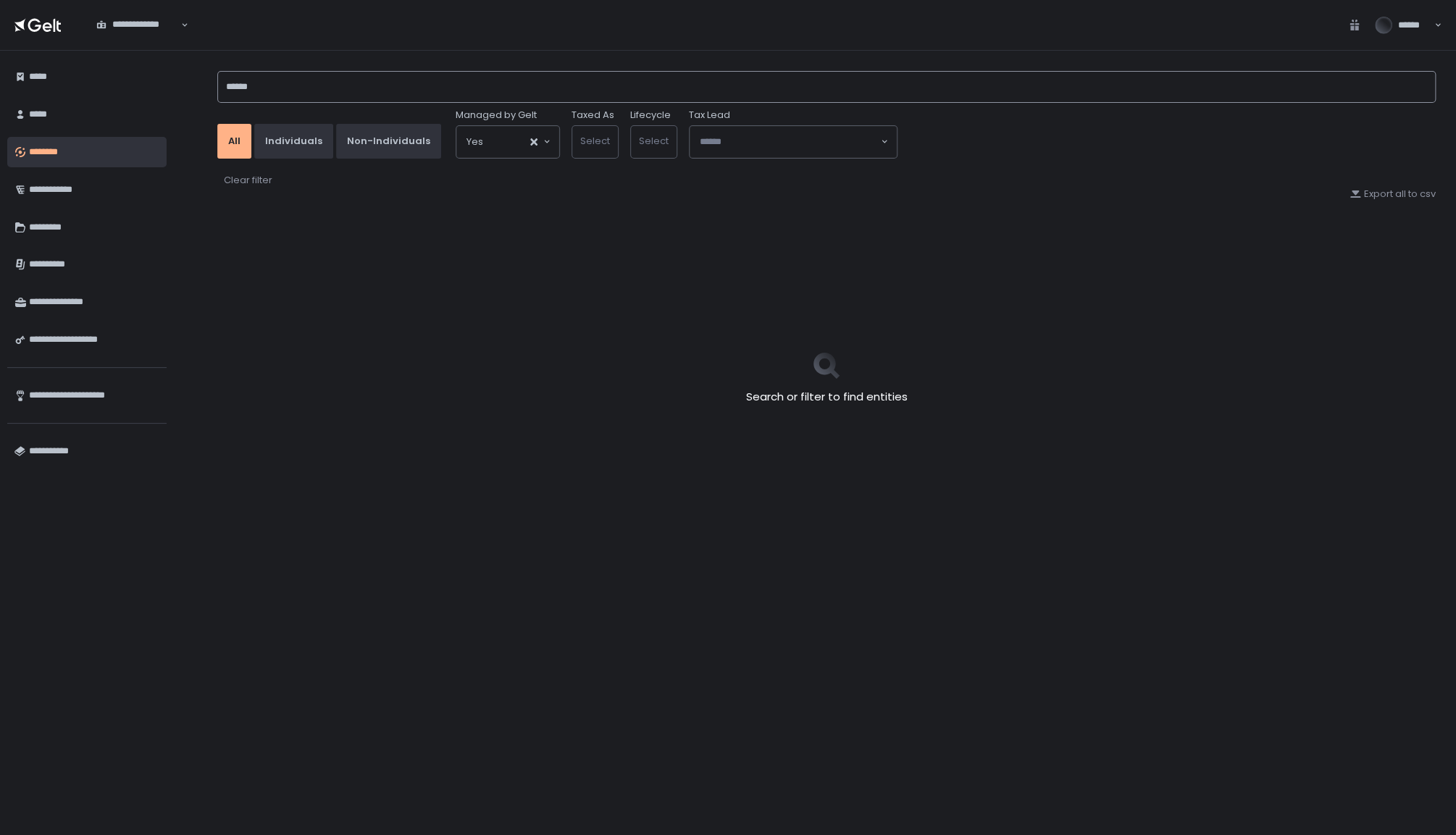
click at [281, 85] on input "******" at bounding box center [826, 86] width 1219 height 32
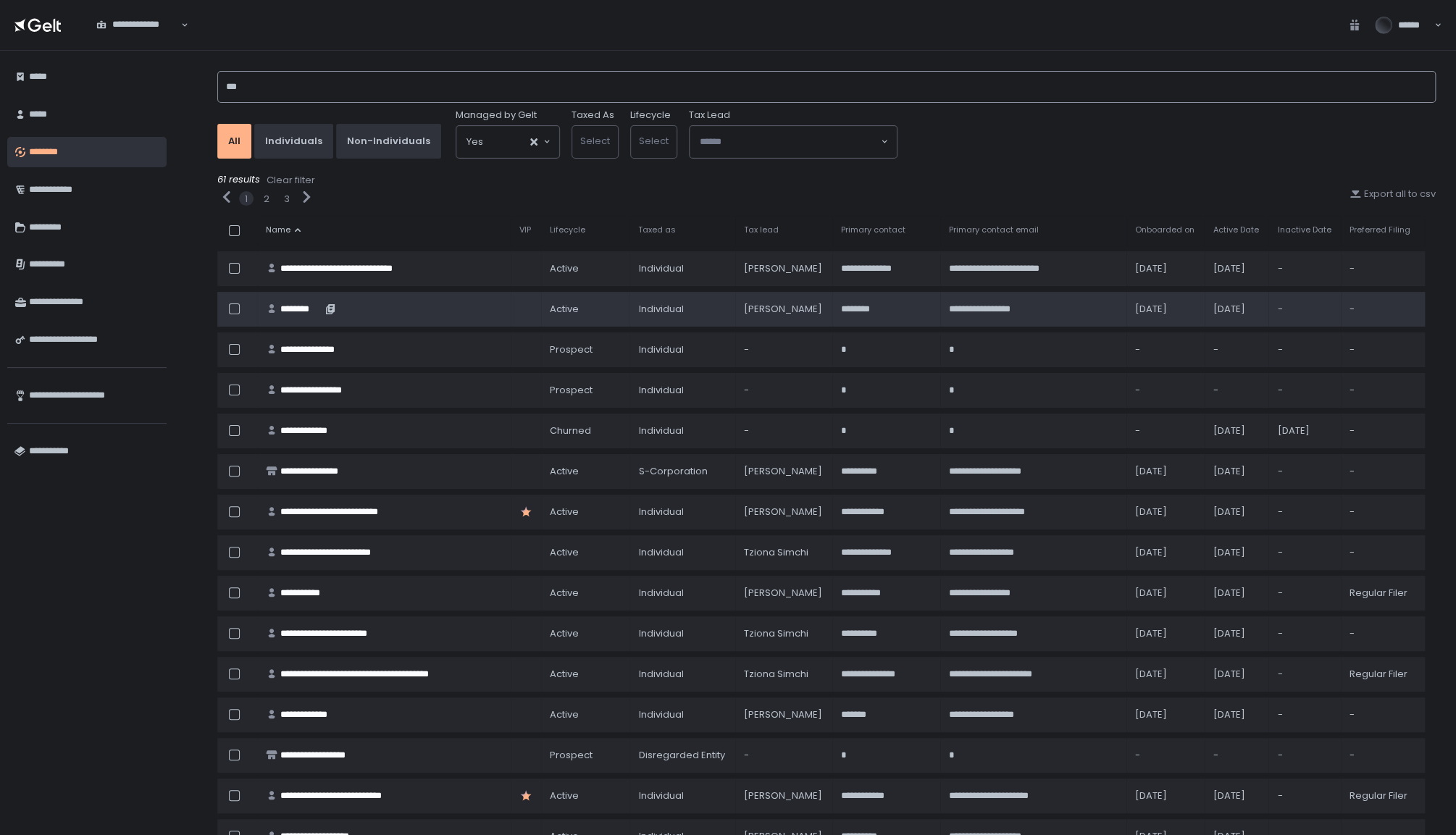
type input "***"
click at [307, 302] on div "********" at bounding box center [301, 309] width 42 height 13
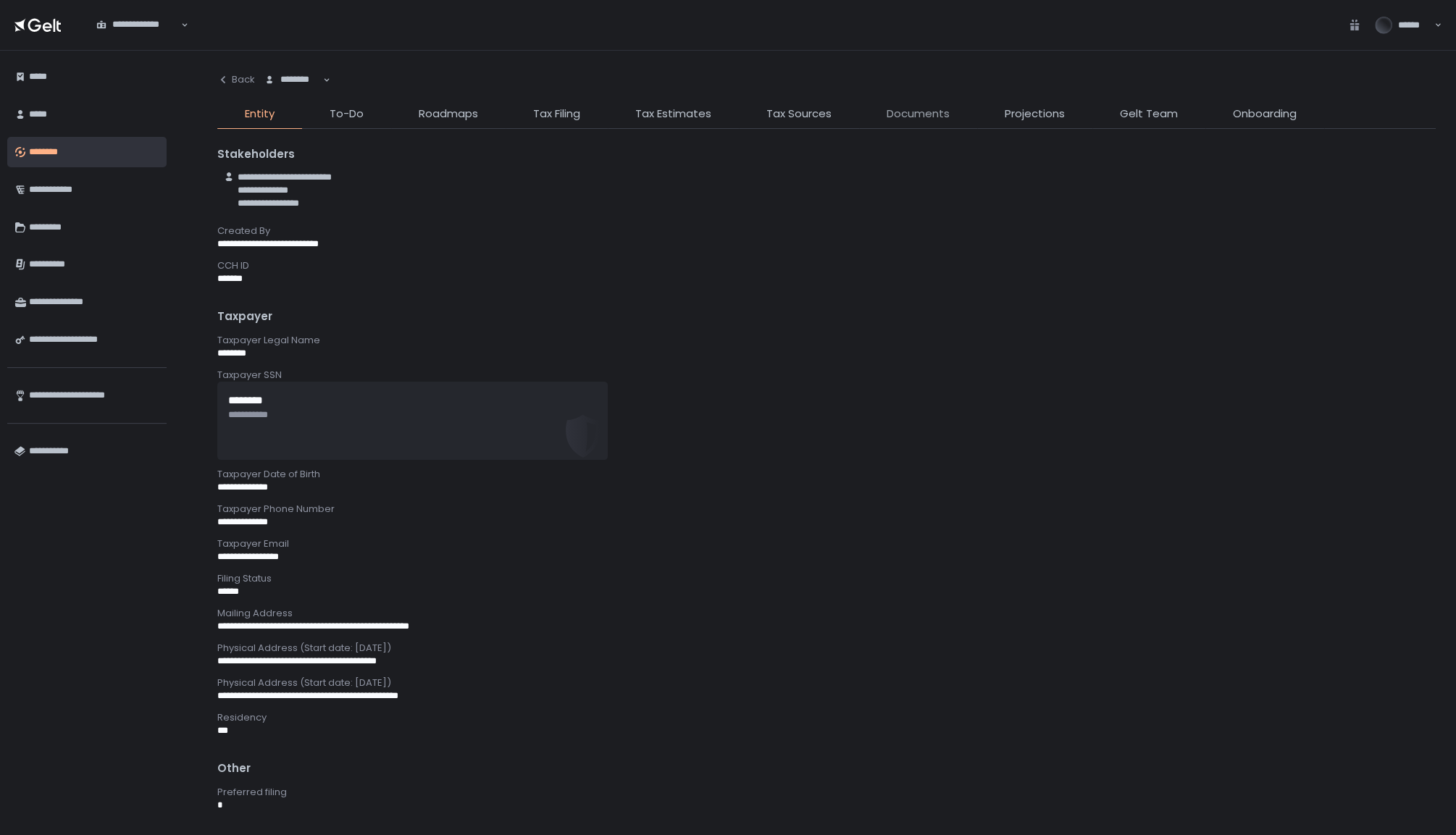
click at [891, 118] on span "Documents" at bounding box center [919, 114] width 63 height 16
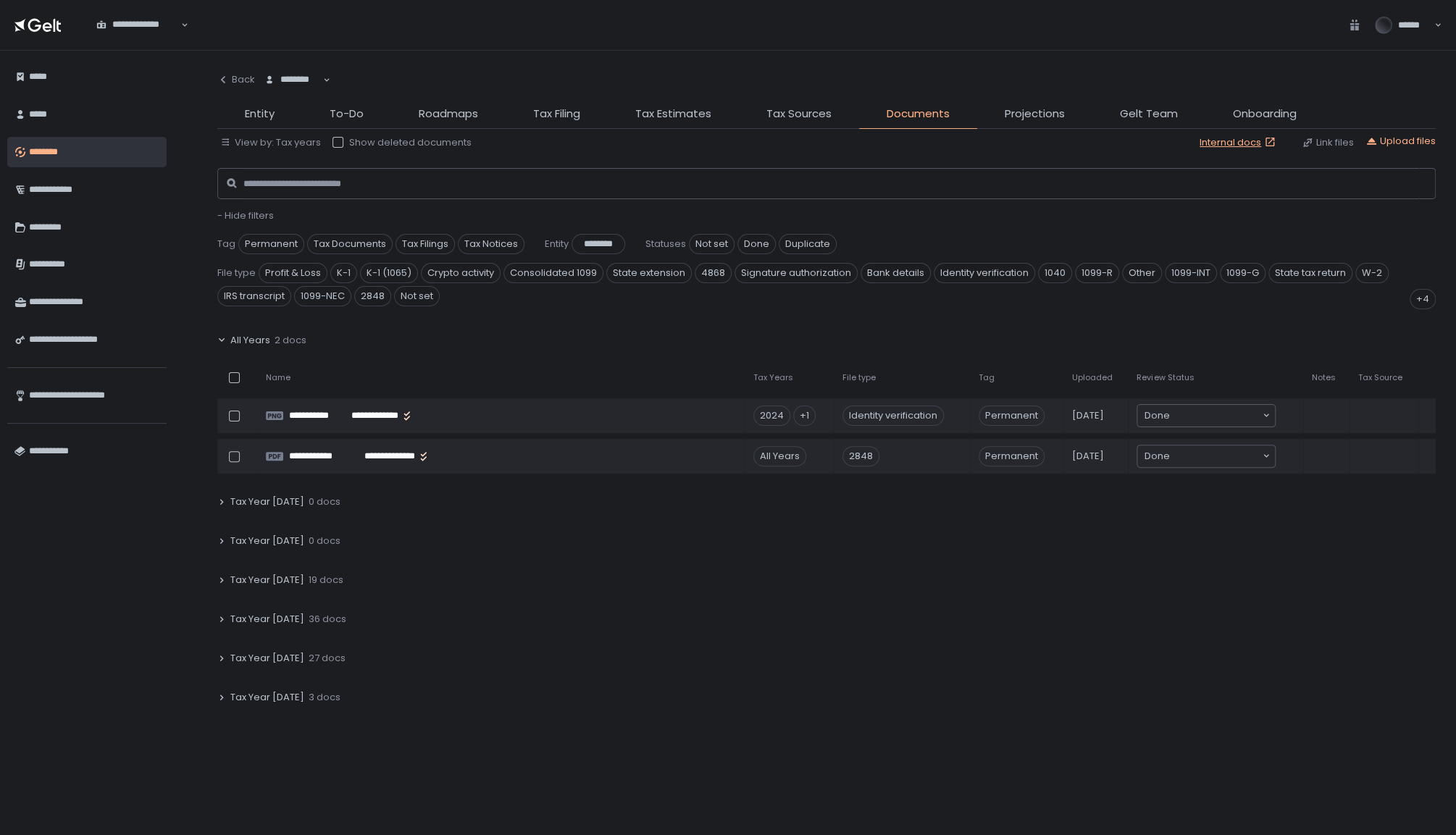
click at [331, 585] on div "Tax Year 2024 19 docs" at bounding box center [826, 580] width 1219 height 34
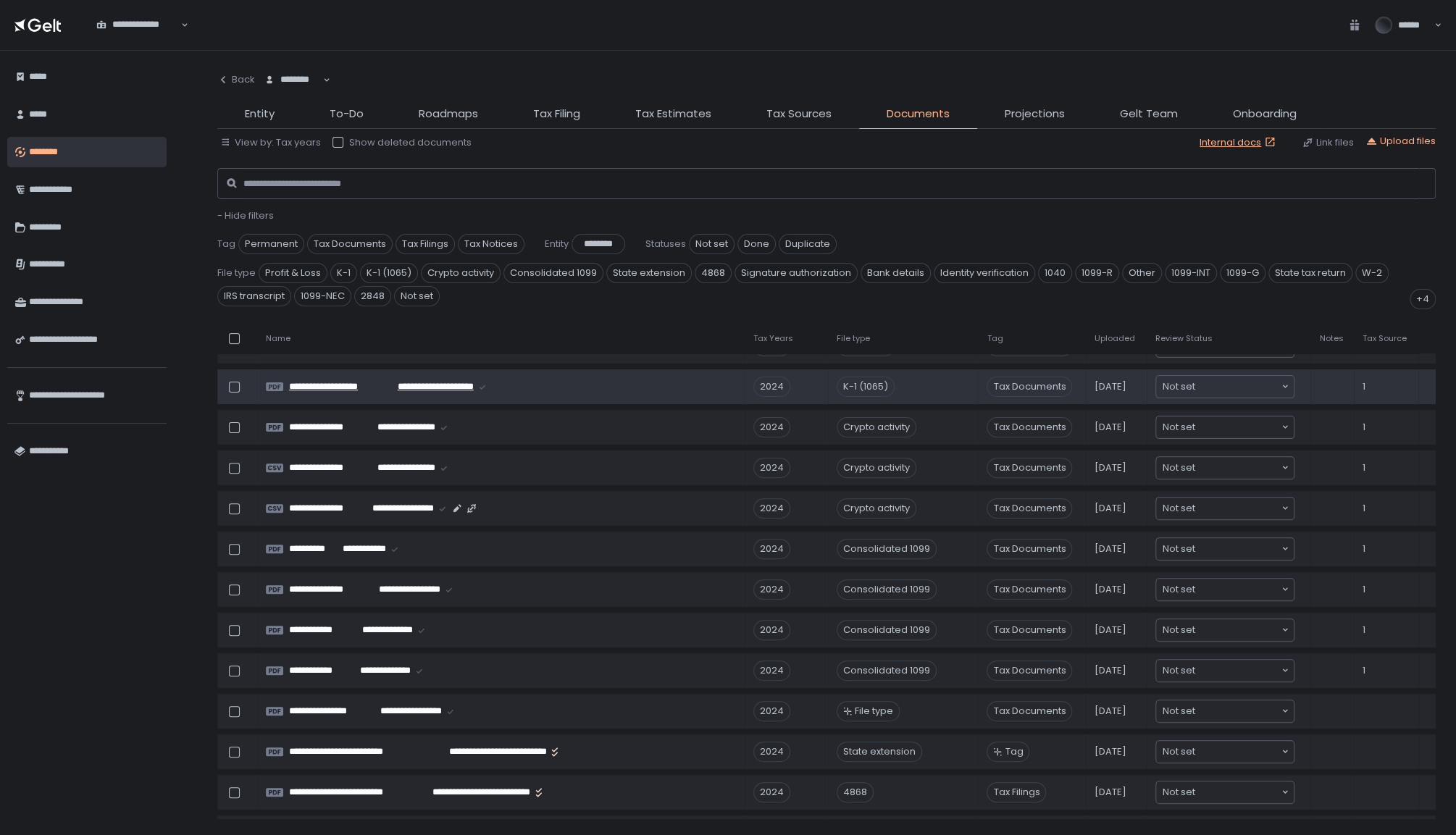
scroll to position [431, 0]
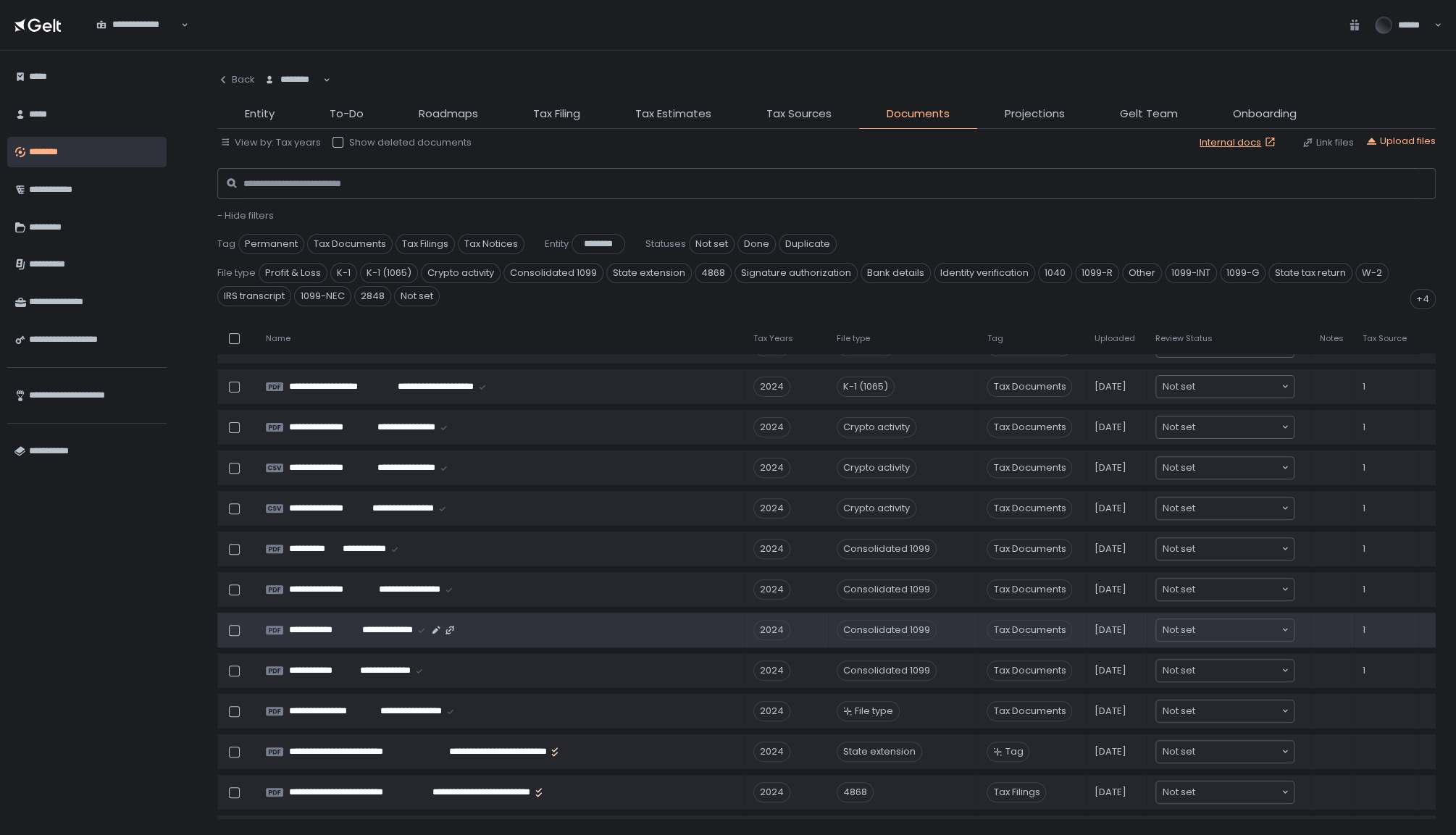
click at [385, 637] on td "**********" at bounding box center [501, 629] width 487 height 34
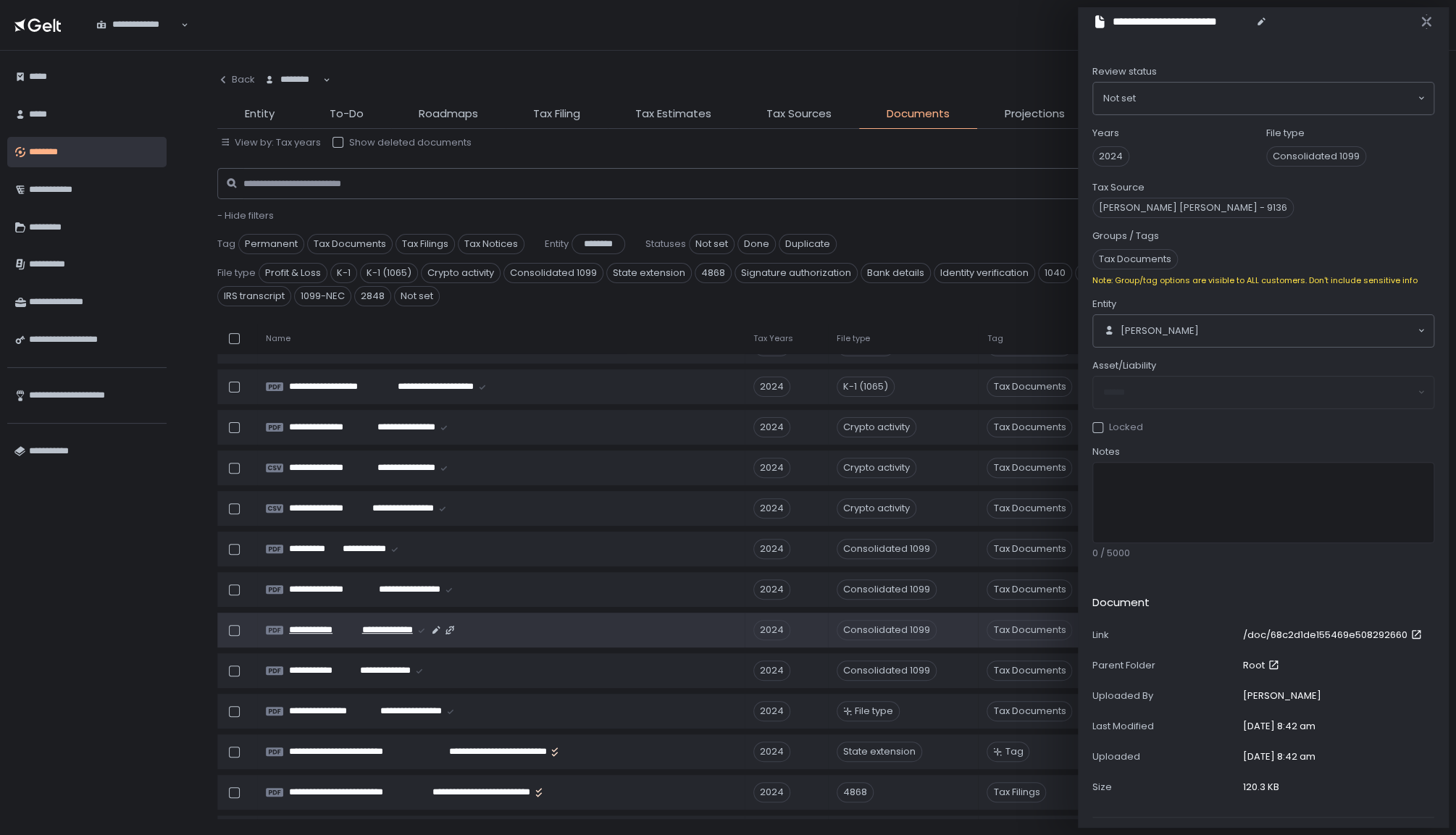
click at [383, 626] on span "**********" at bounding box center [383, 629] width 60 height 13
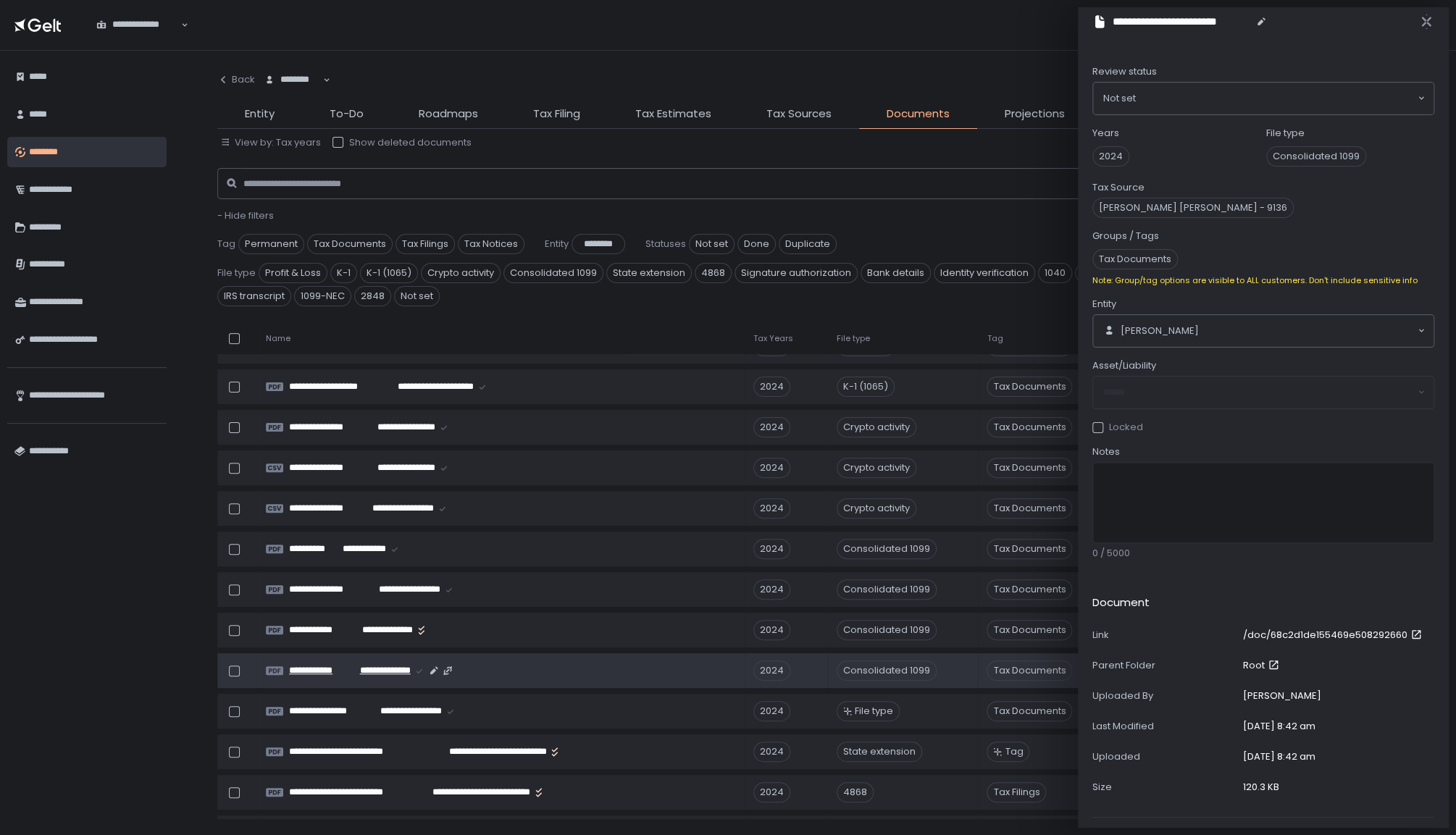
click at [382, 667] on span "**********" at bounding box center [381, 670] width 57 height 13
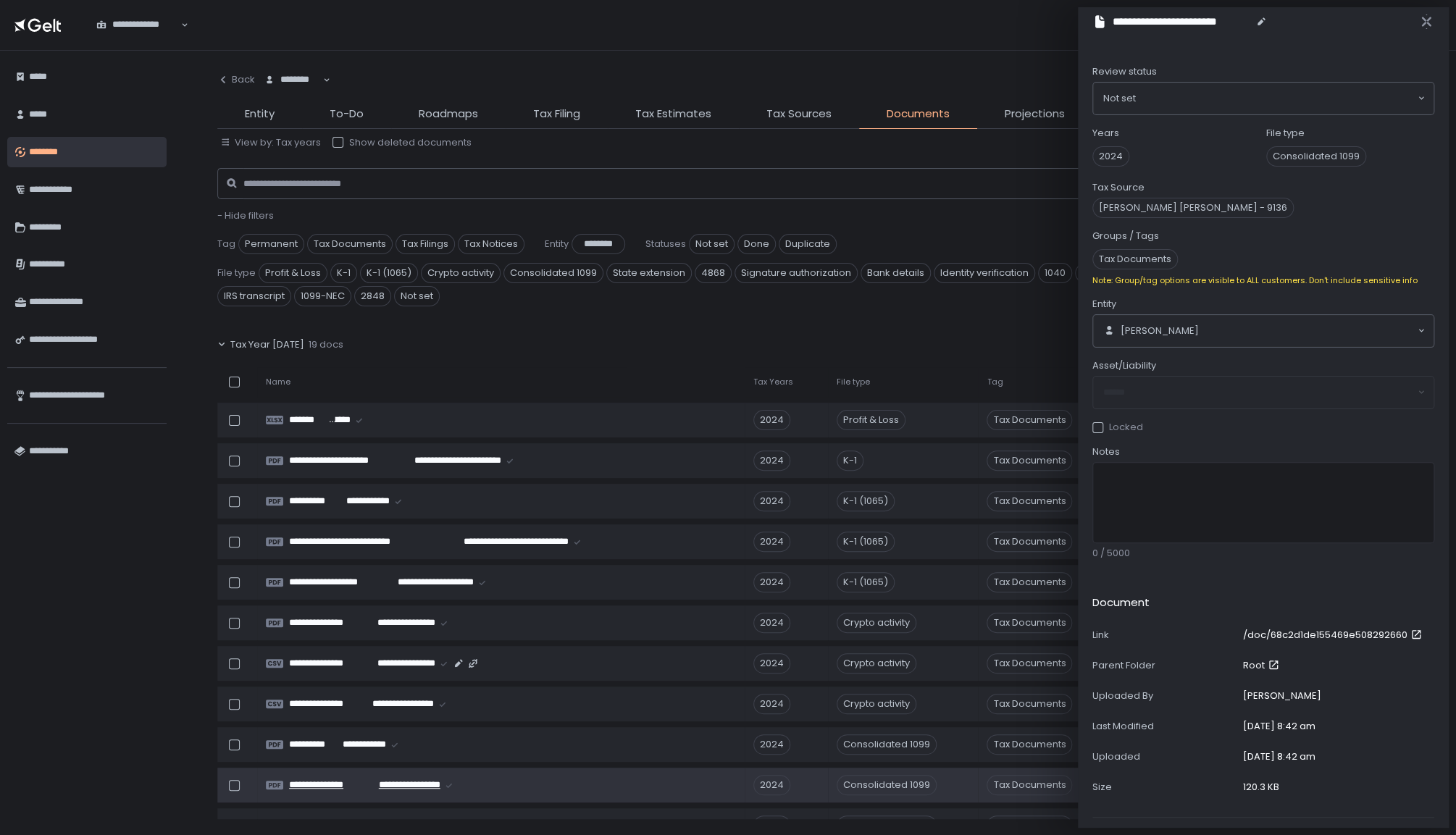
scroll to position [236, 0]
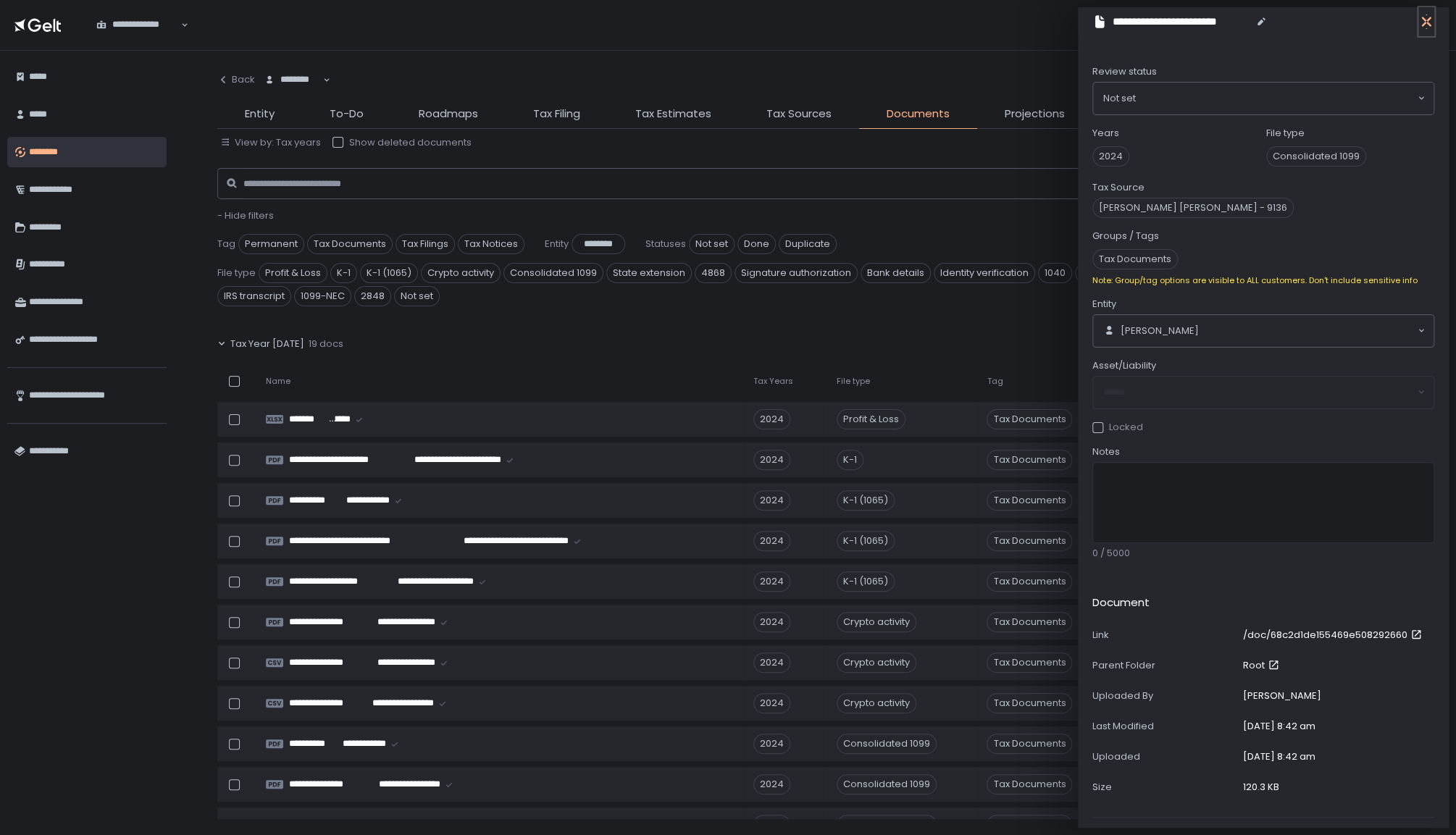
click at [1429, 30] on button "button" at bounding box center [1426, 22] width 16 height 29
